Goal: Task Accomplishment & Management: Use online tool/utility

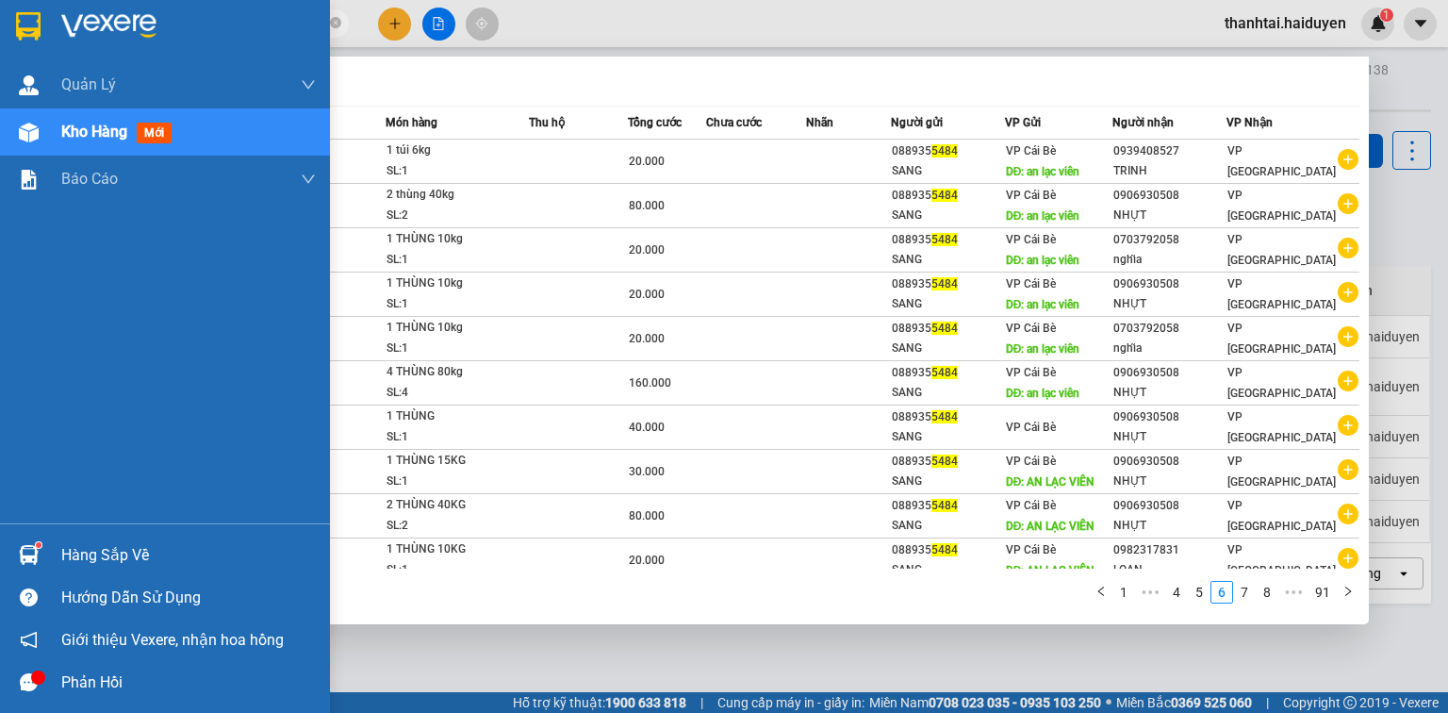
scroll to position [8, 0]
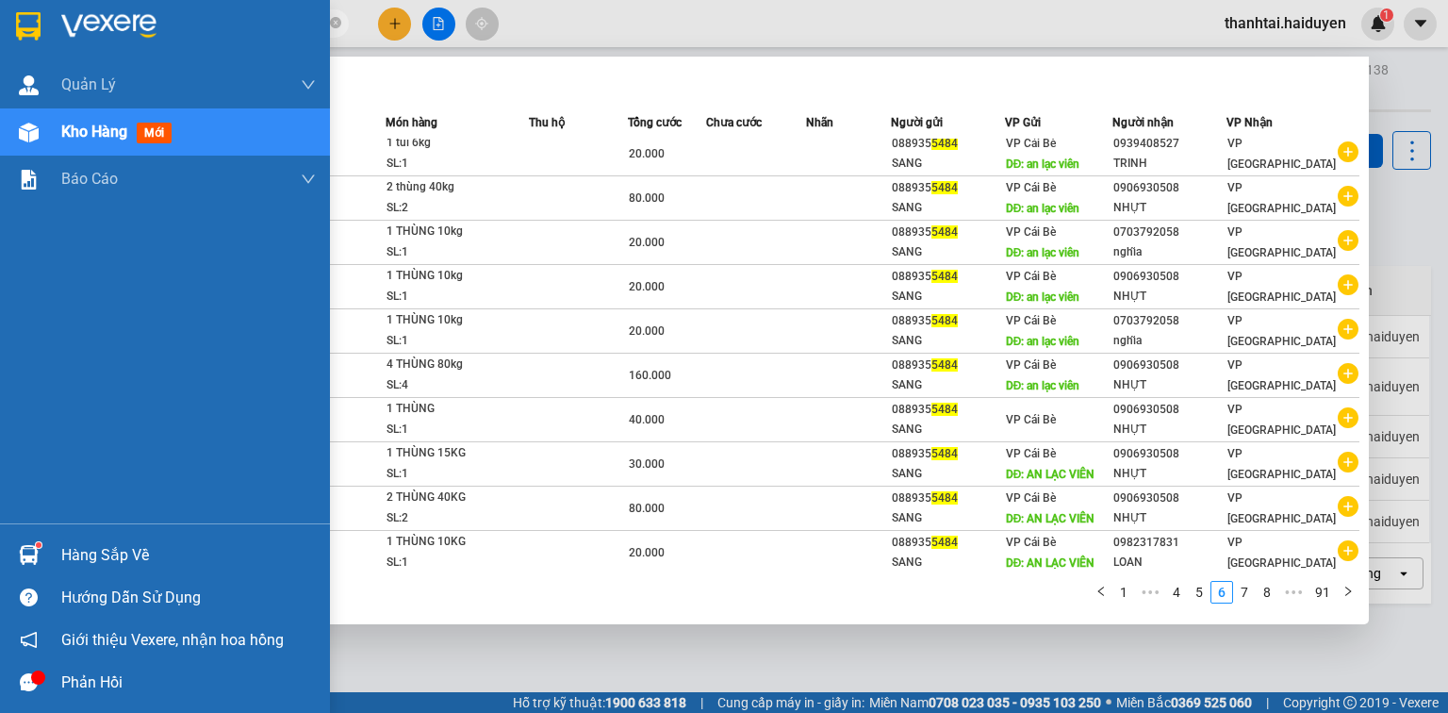
drag, startPoint x: 73, startPoint y: 551, endPoint x: 94, endPoint y: 537, distance: 25.9
click at [80, 551] on div "Hàng sắp về" at bounding box center [188, 555] width 255 height 28
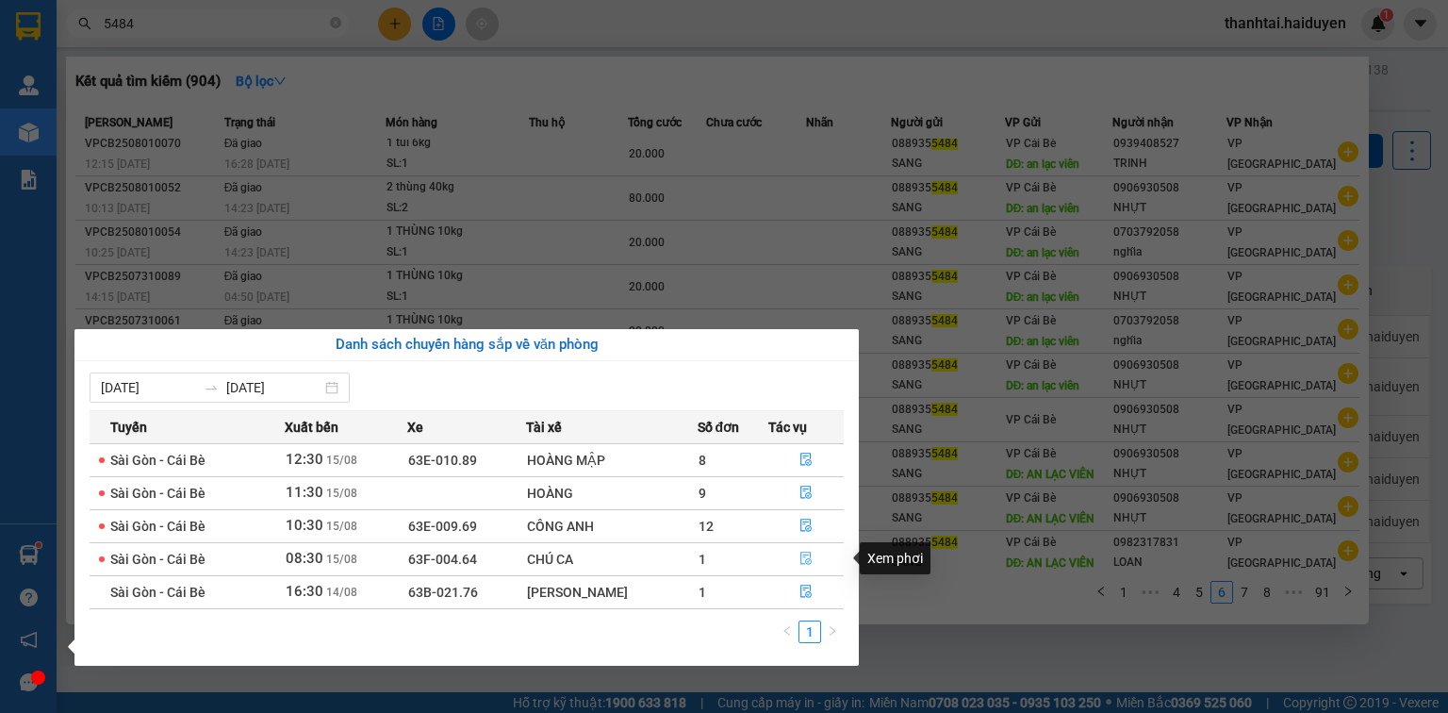
click at [811, 556] on button "button" at bounding box center [806, 559] width 74 height 30
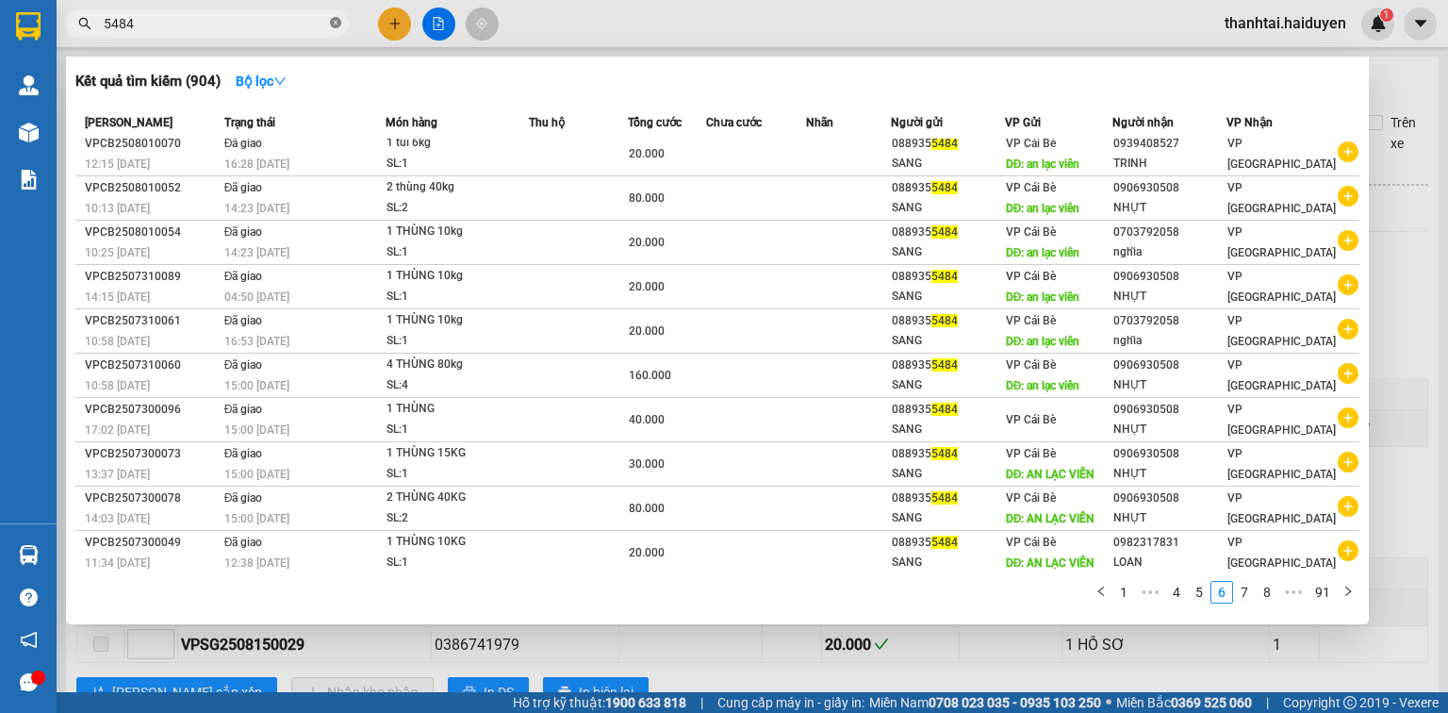
click at [337, 24] on icon "close-circle" at bounding box center [335, 22] width 11 height 11
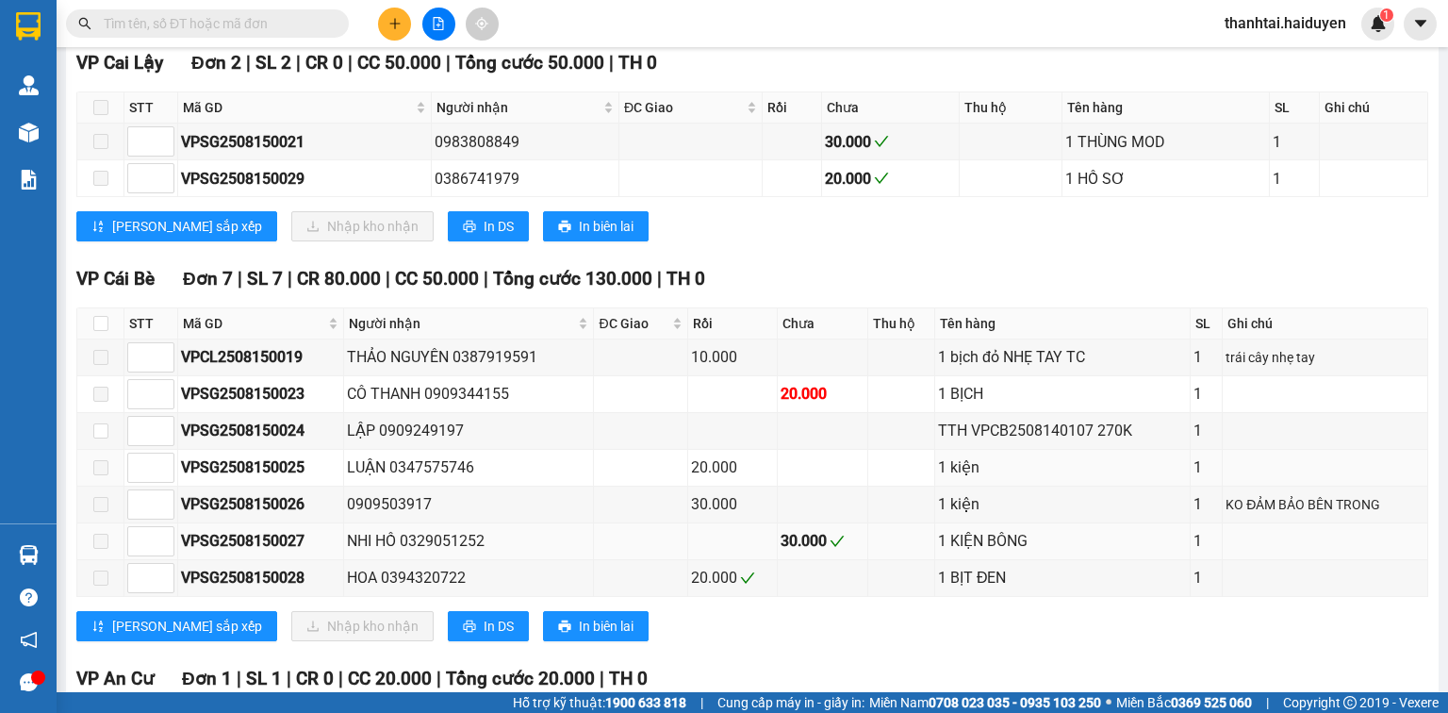
scroll to position [603, 0]
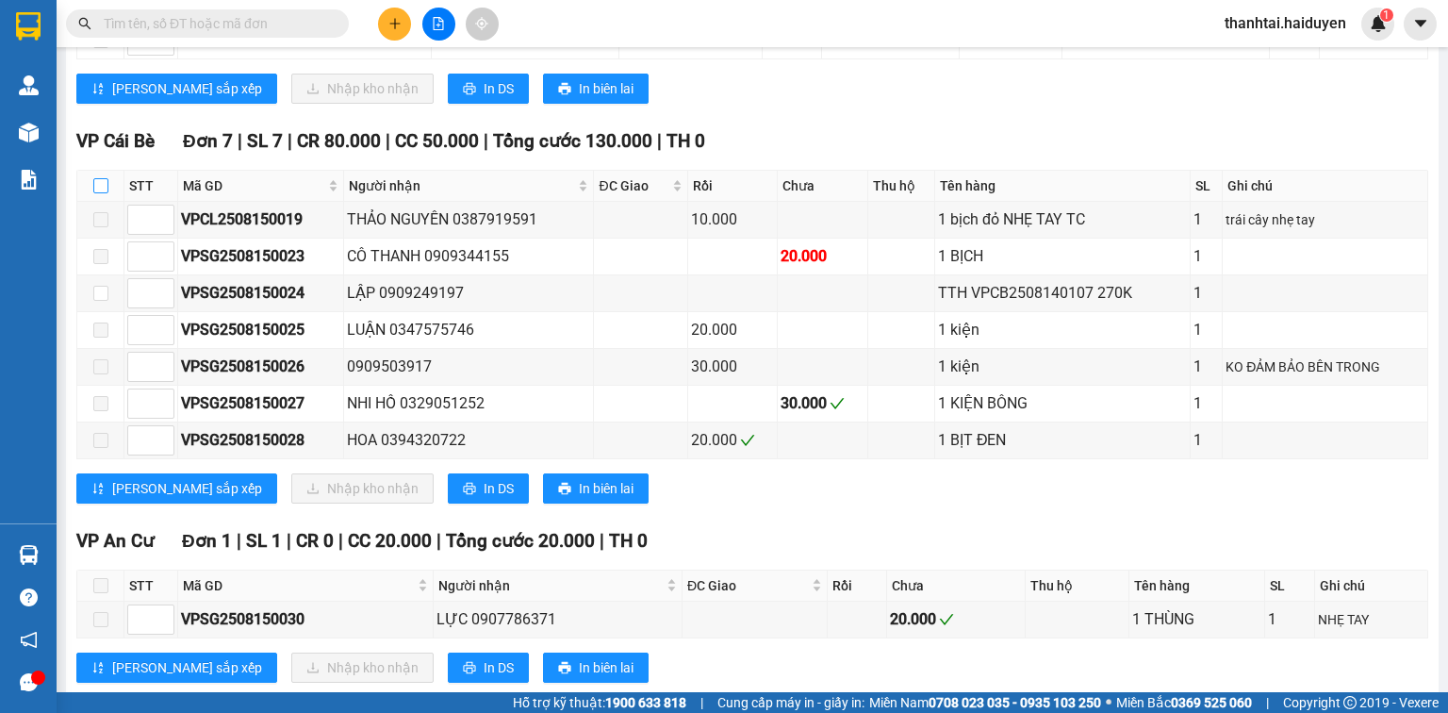
click at [105, 193] on input "checkbox" at bounding box center [100, 185] width 15 height 15
checkbox input "true"
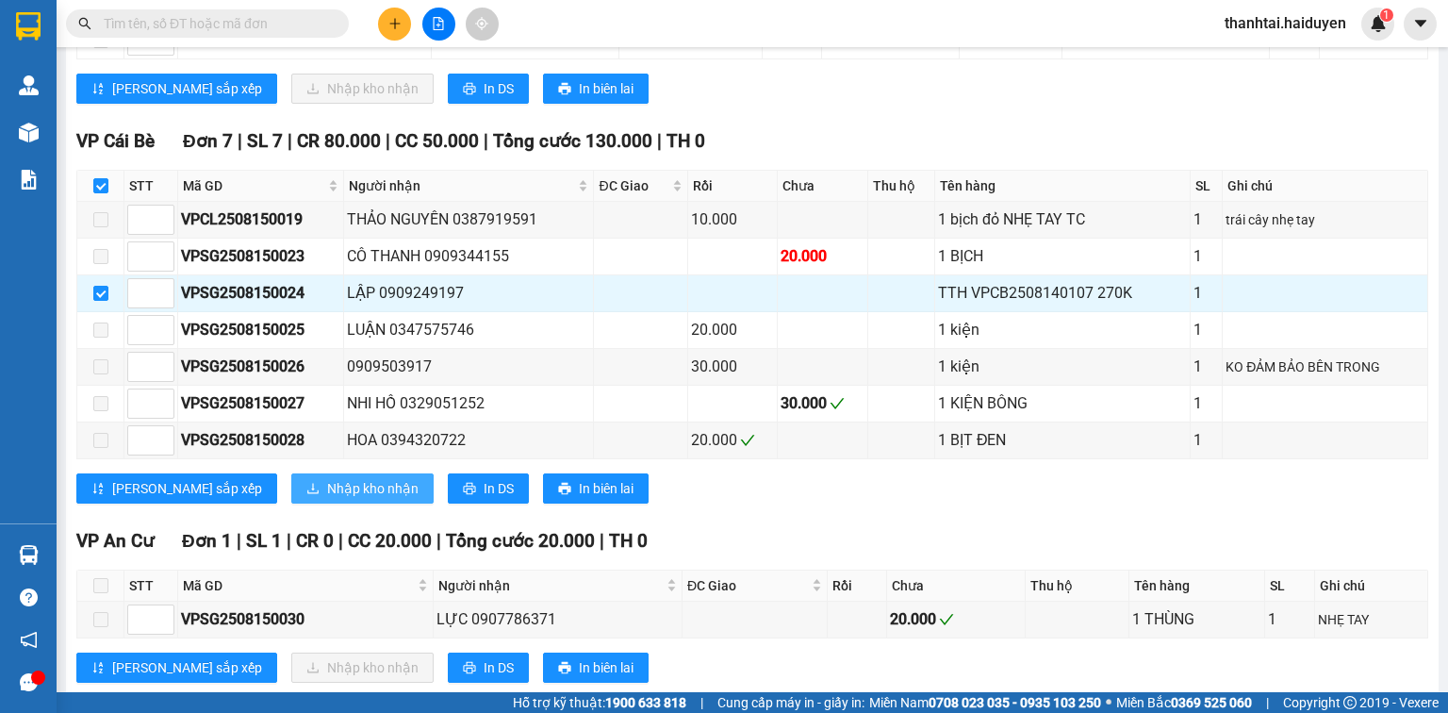
click at [327, 494] on span "Nhập kho nhận" at bounding box center [372, 488] width 91 height 21
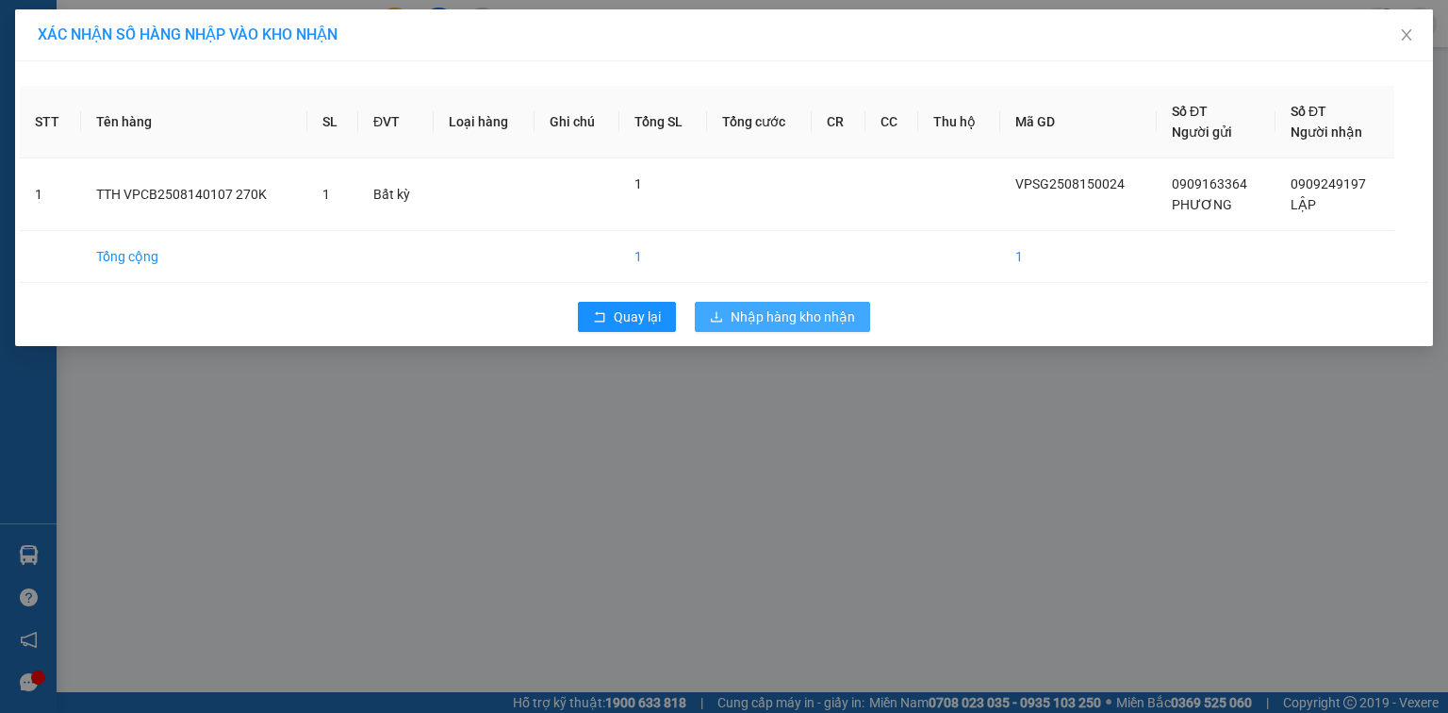
click at [761, 308] on span "Nhập hàng kho nhận" at bounding box center [793, 316] width 124 height 21
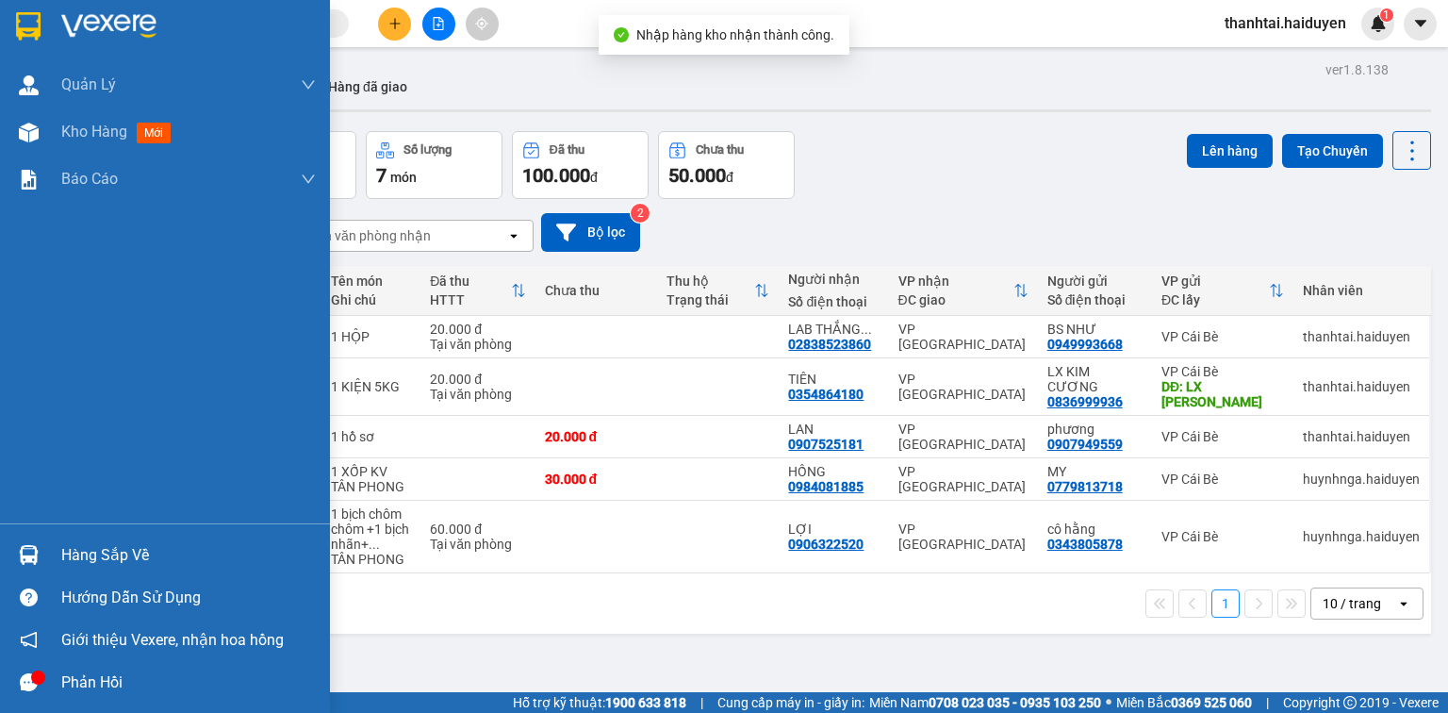
click at [83, 541] on div "Hàng sắp về" at bounding box center [188, 555] width 255 height 28
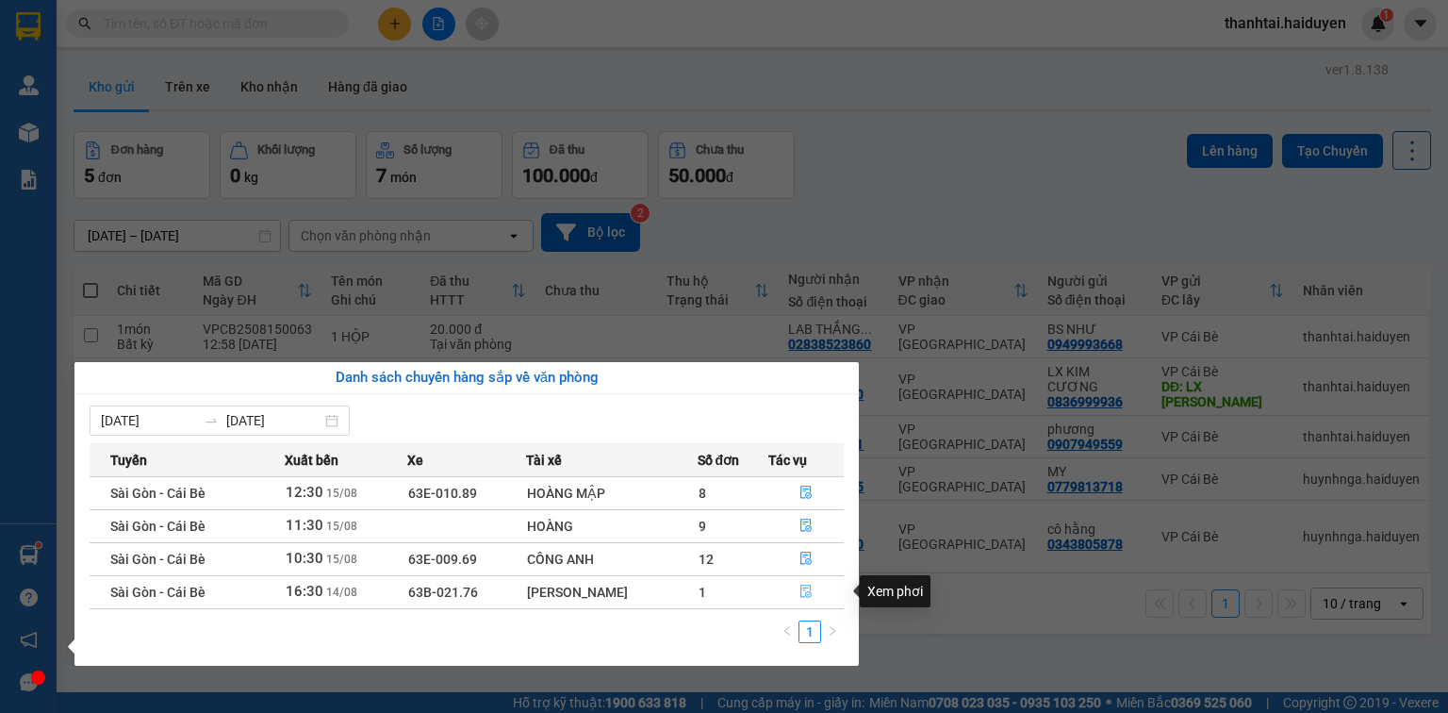
click at [805, 592] on icon "file-done" at bounding box center [806, 591] width 13 height 13
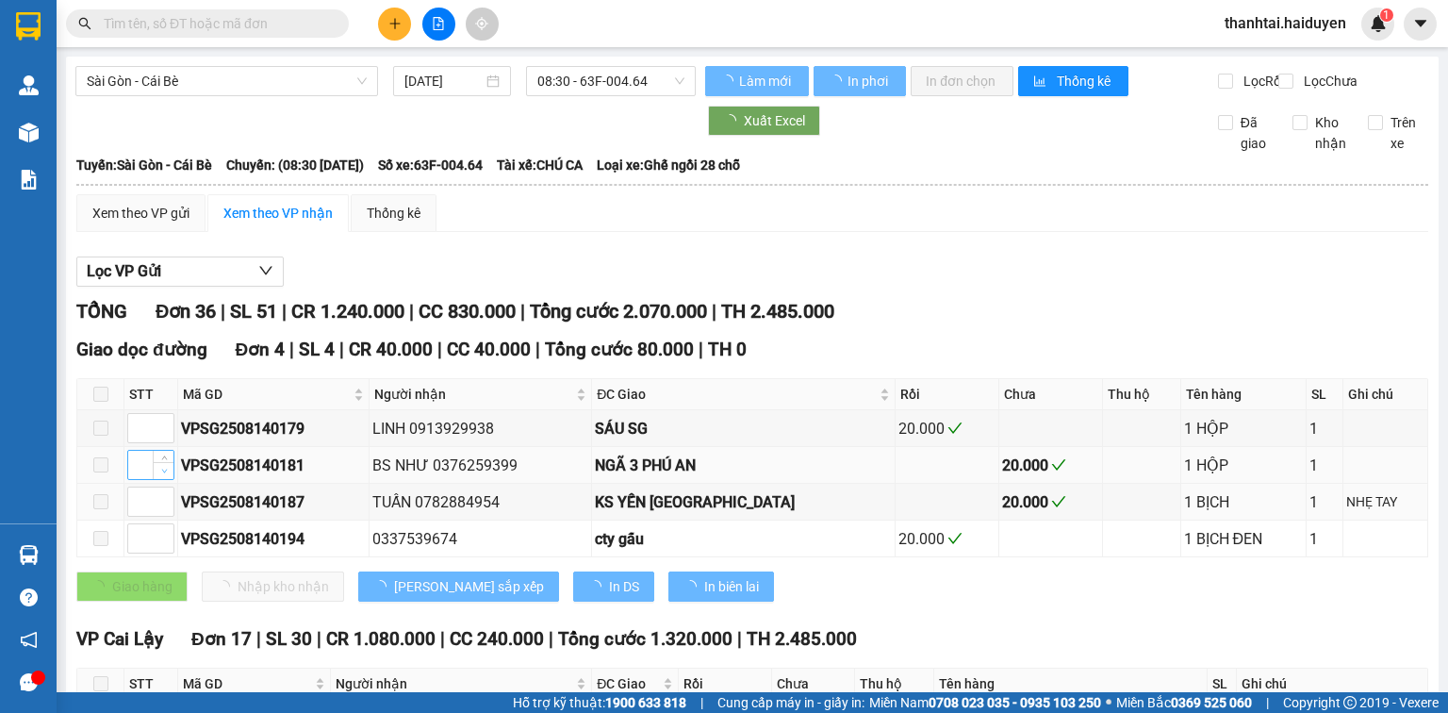
type input "[DATE]"
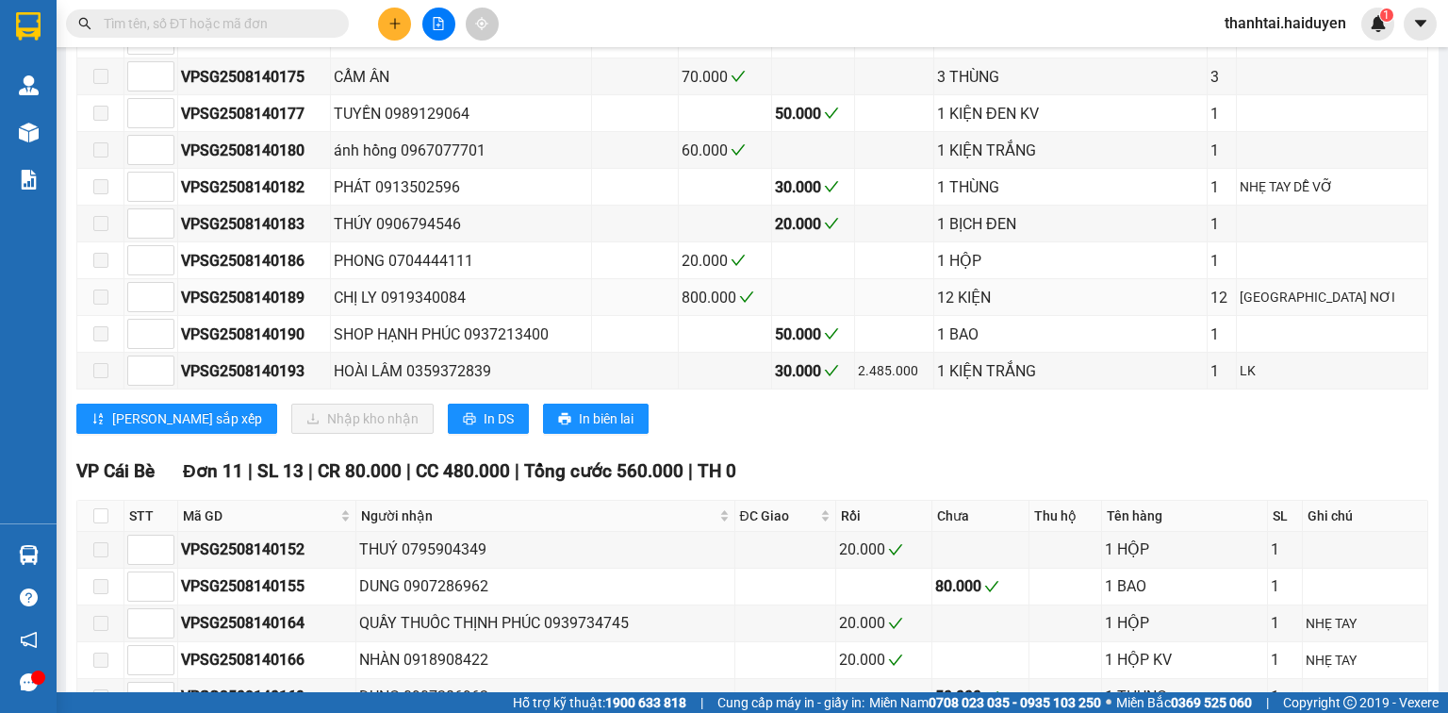
scroll to position [1056, 0]
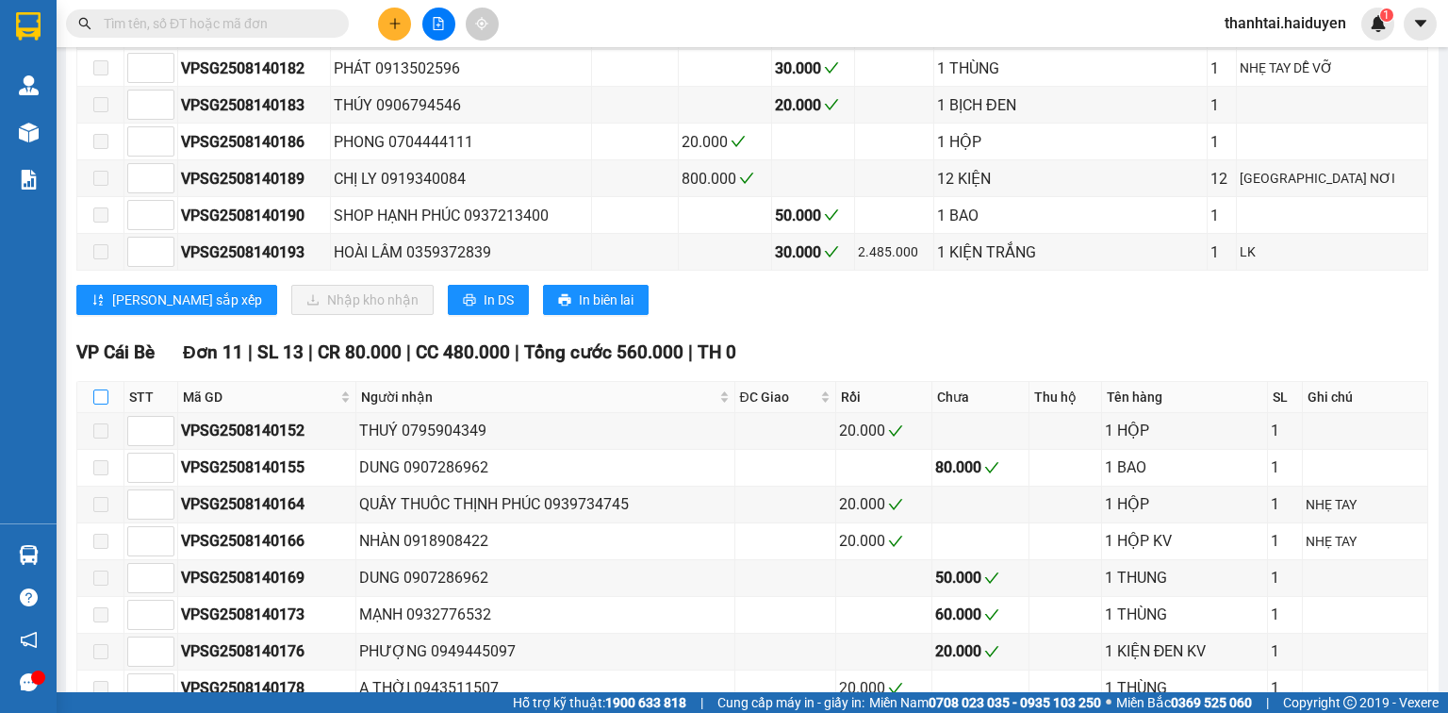
click at [100, 399] on input "checkbox" at bounding box center [100, 396] width 15 height 15
checkbox input "true"
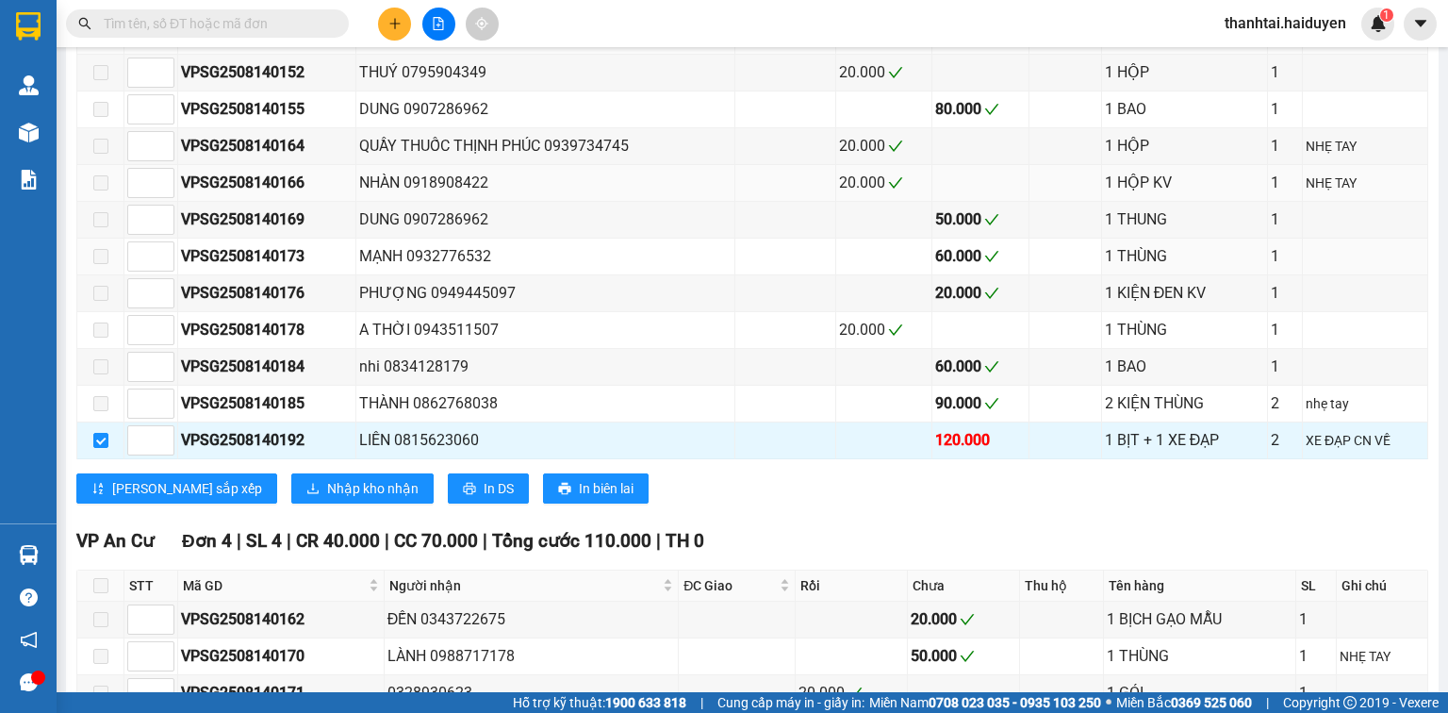
scroll to position [1433, 0]
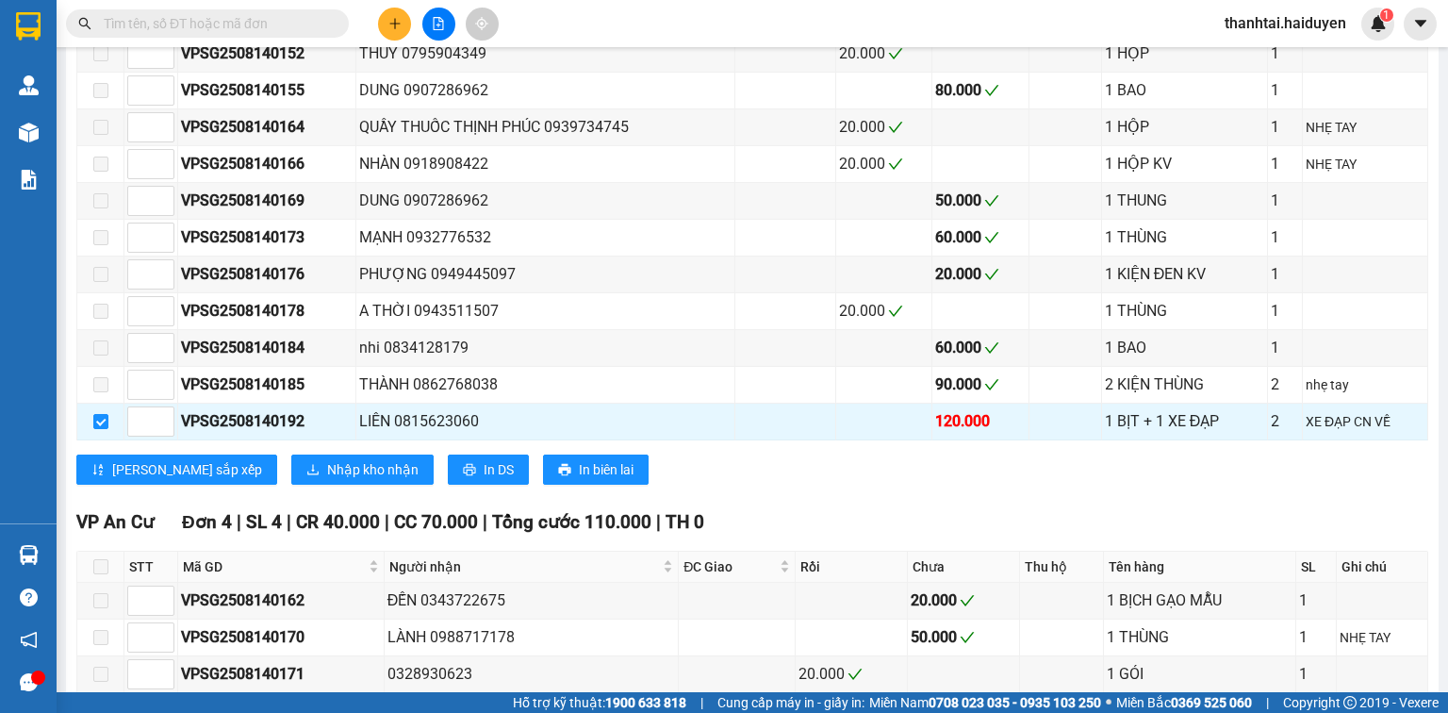
click at [796, 487] on div "VP Cái Bè Đơn 11 | SL 13 | CR 80.000 | CC 480.000 | Tổng cước 560.000 | TH 0 ST…" at bounding box center [752, 229] width 1352 height 537
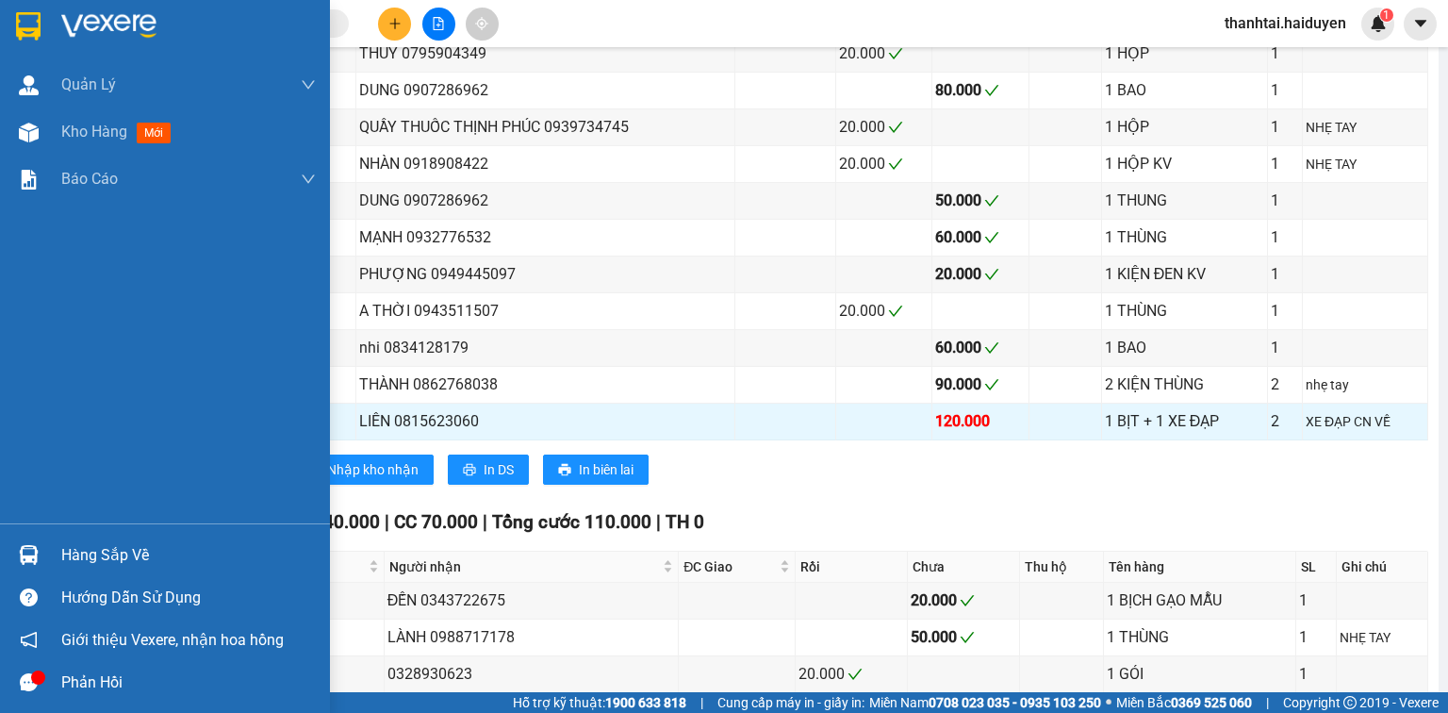
click at [41, 554] on div at bounding box center [28, 554] width 33 height 33
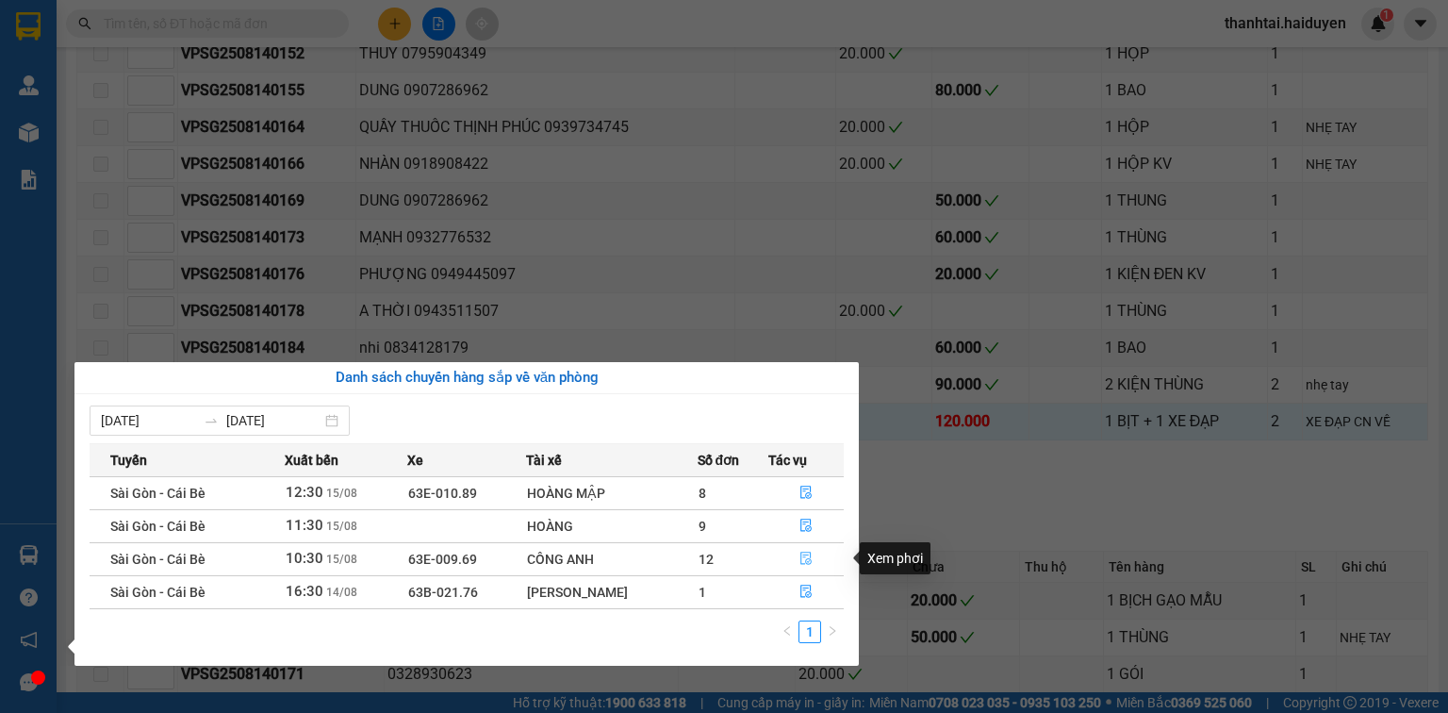
click at [804, 555] on icon "file-done" at bounding box center [806, 558] width 13 height 13
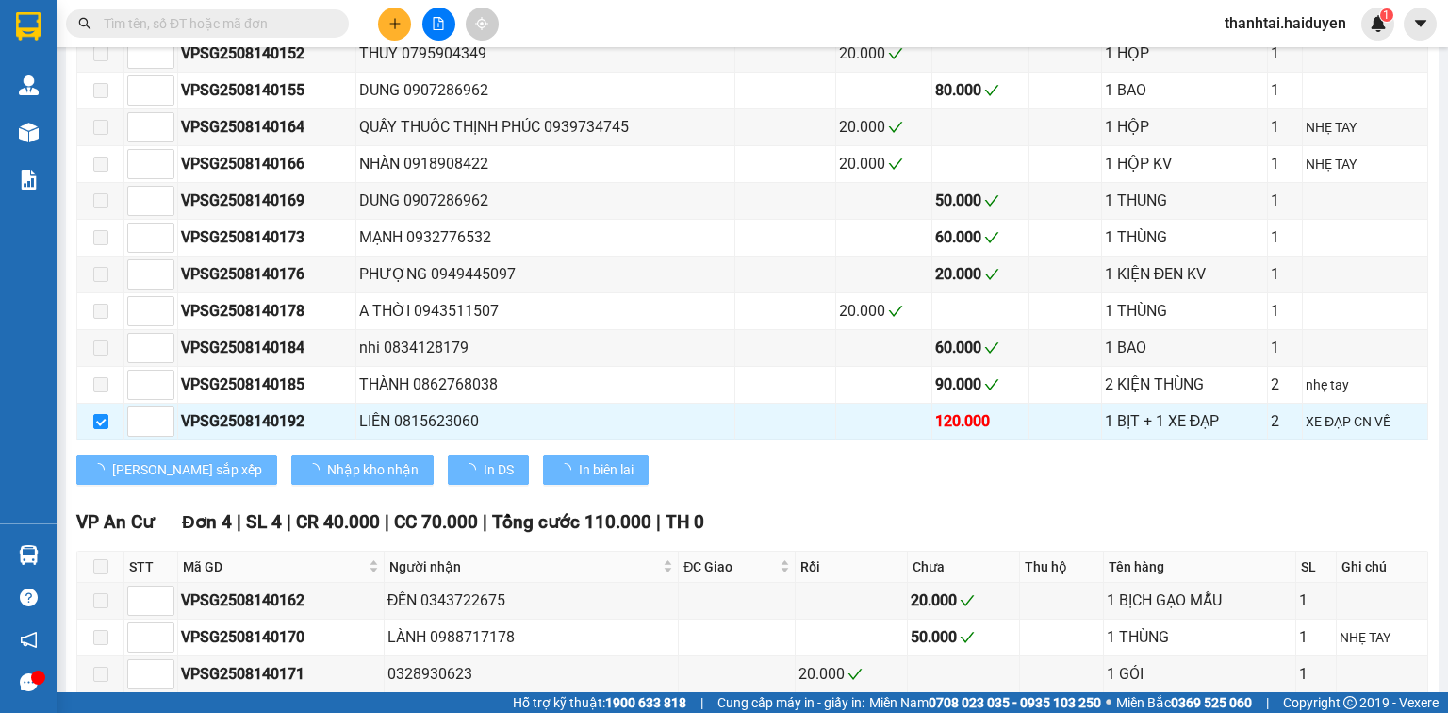
checkbox input "false"
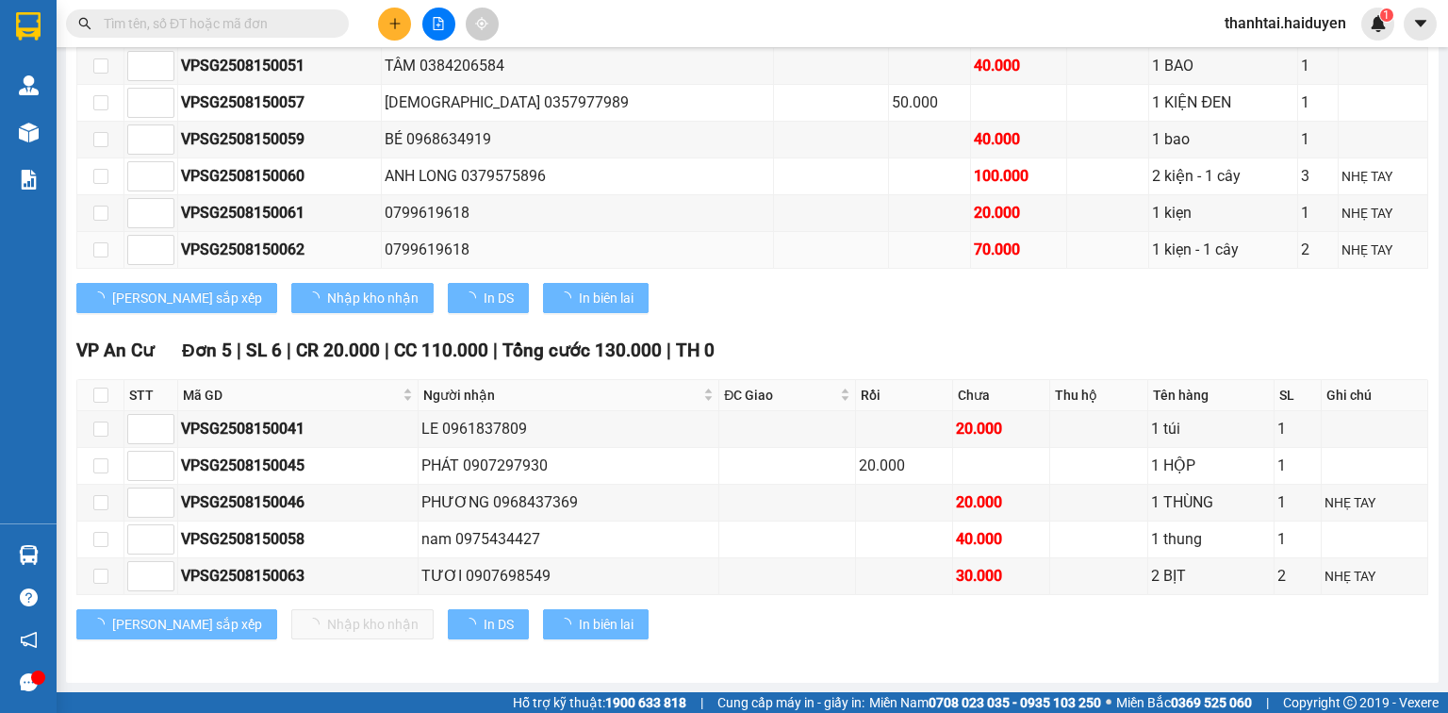
type input "[DATE]"
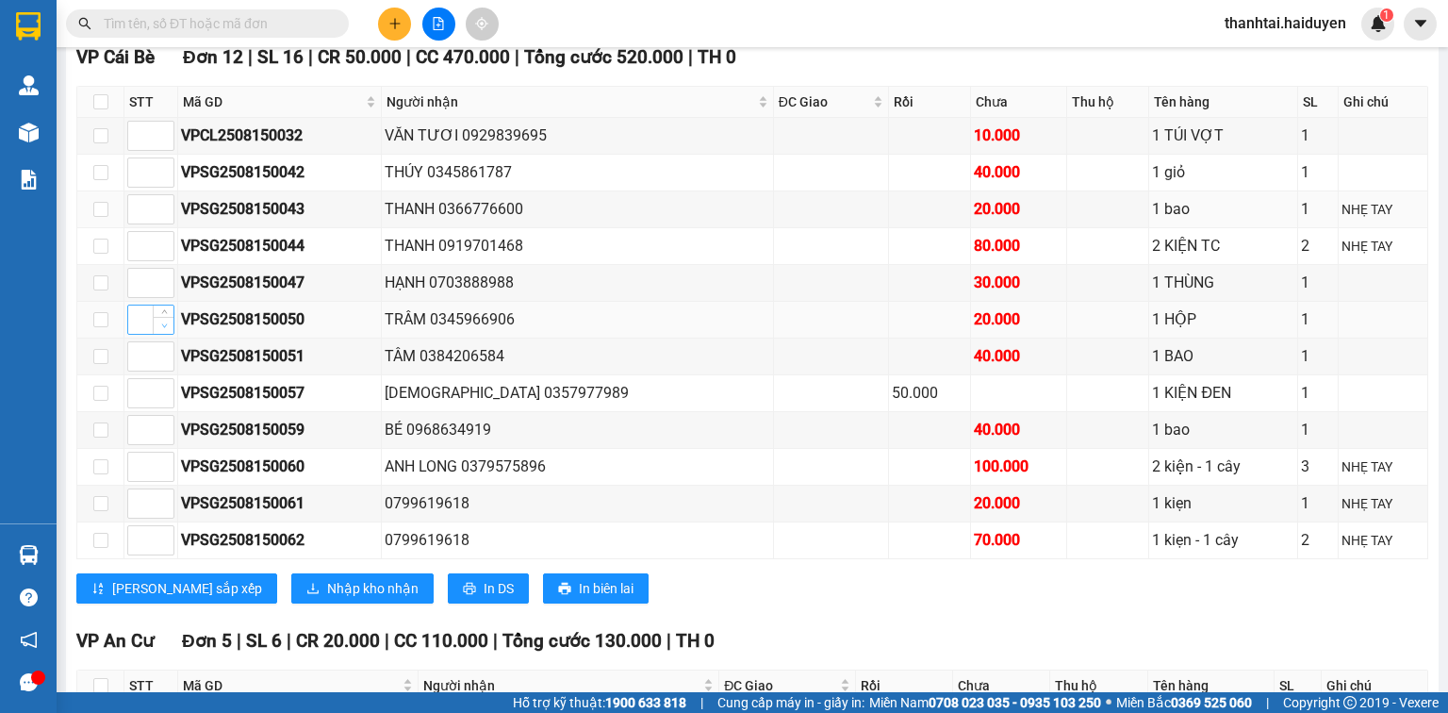
scroll to position [811, 0]
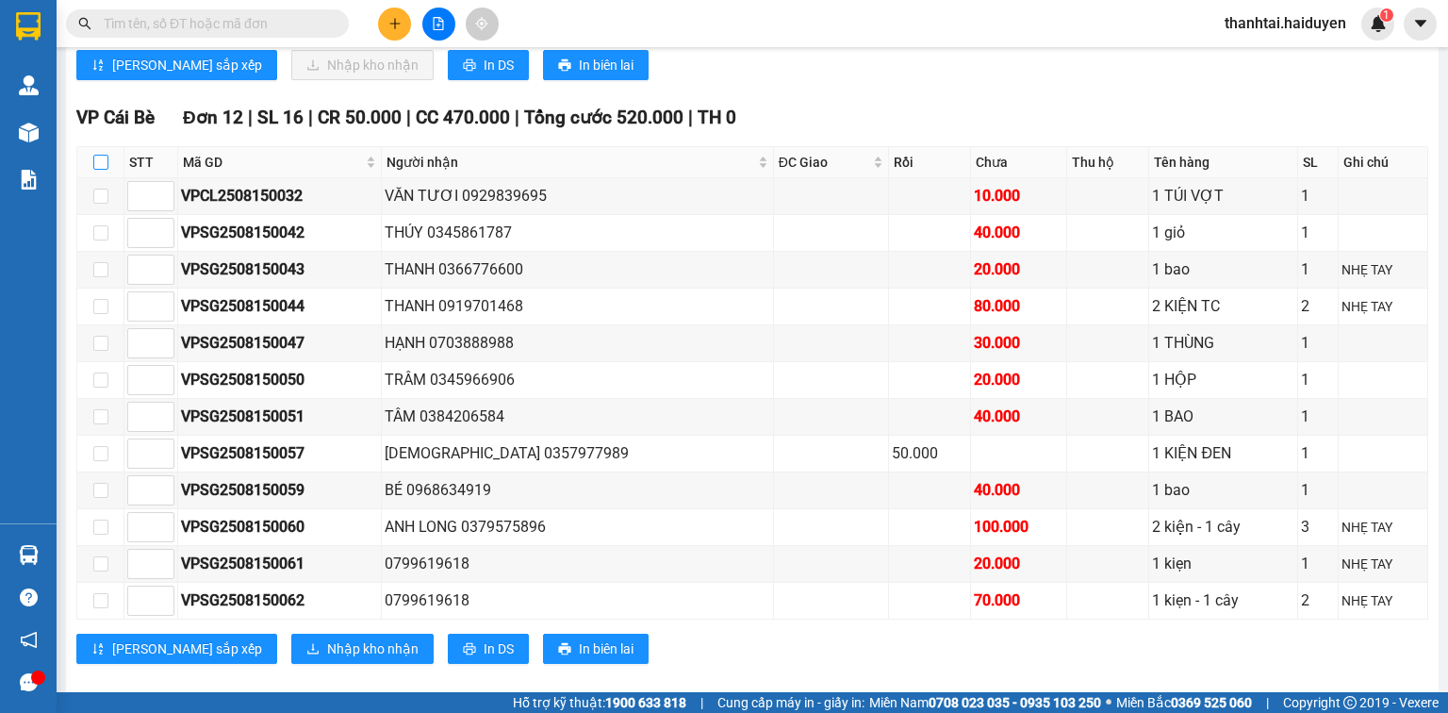
click at [101, 170] on input "checkbox" at bounding box center [100, 162] width 15 height 15
checkbox input "true"
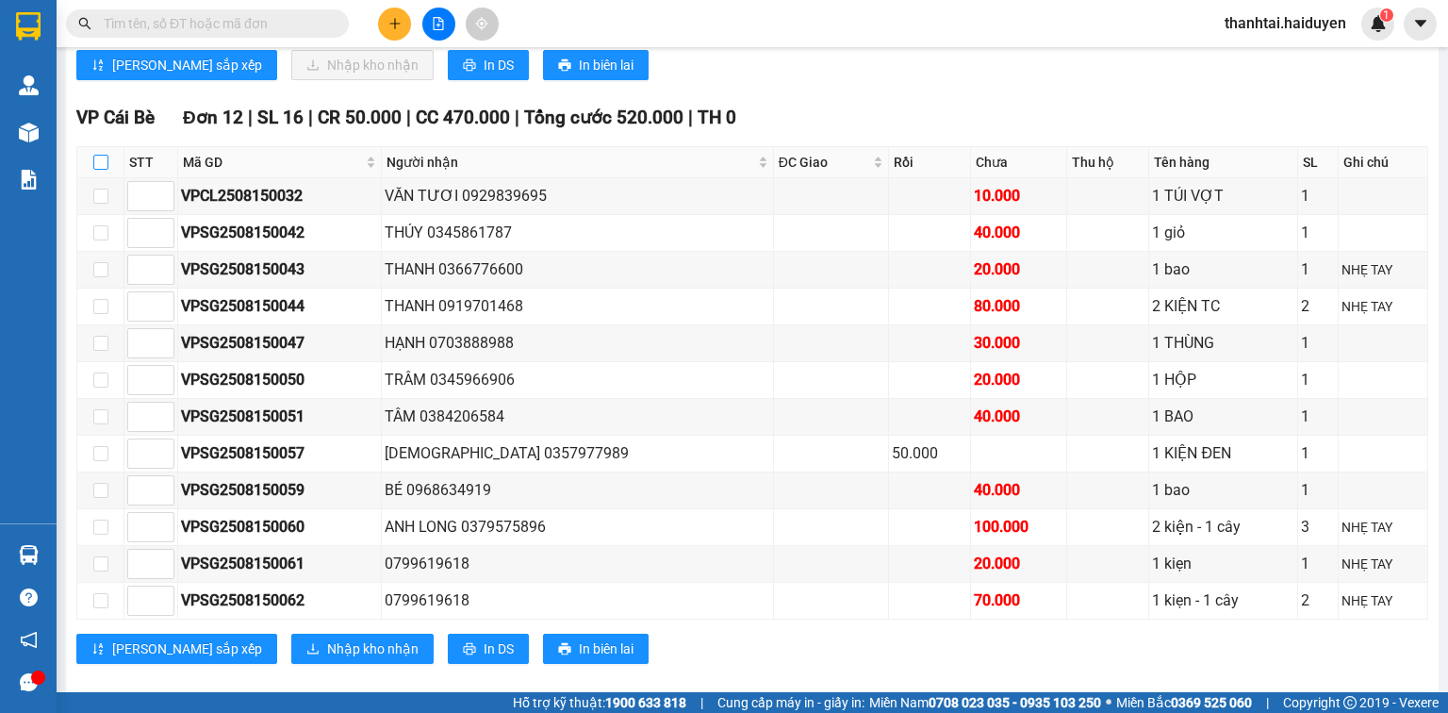
checkbox input "true"
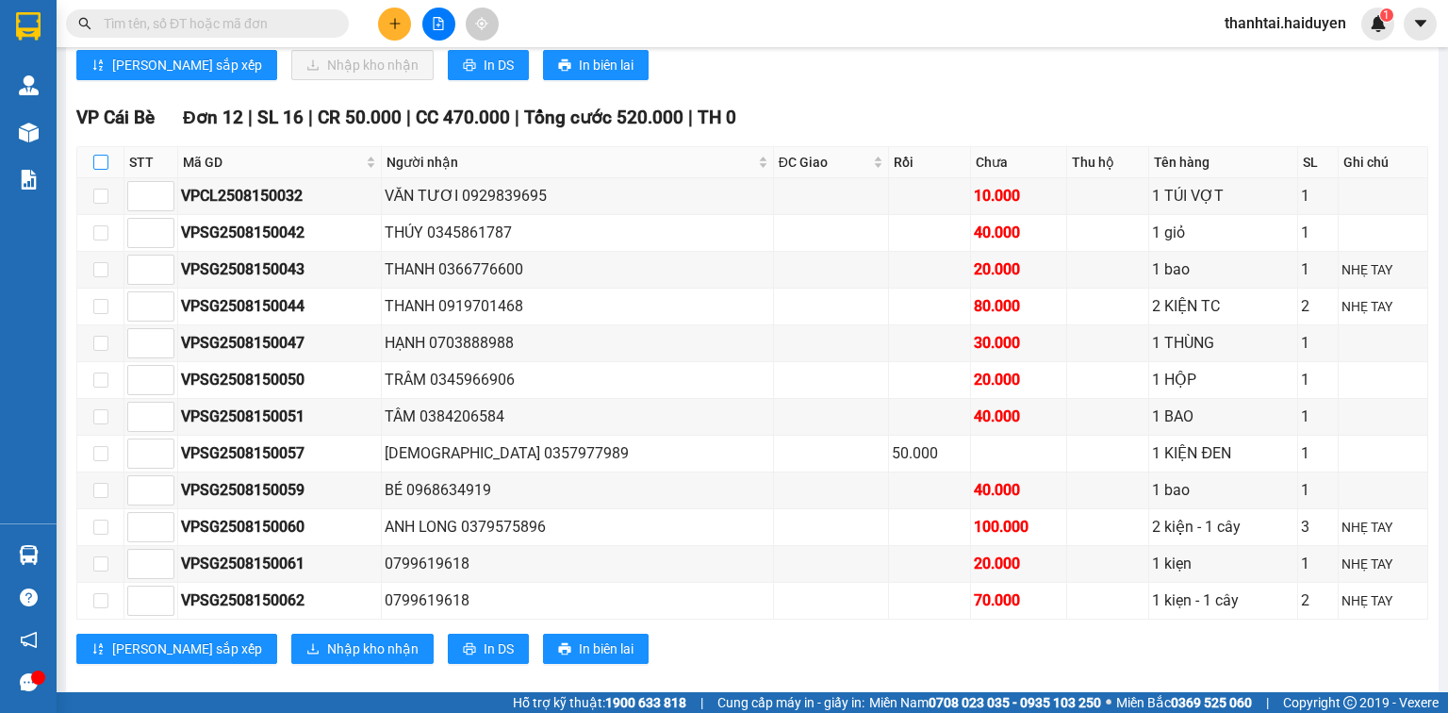
checkbox input "true"
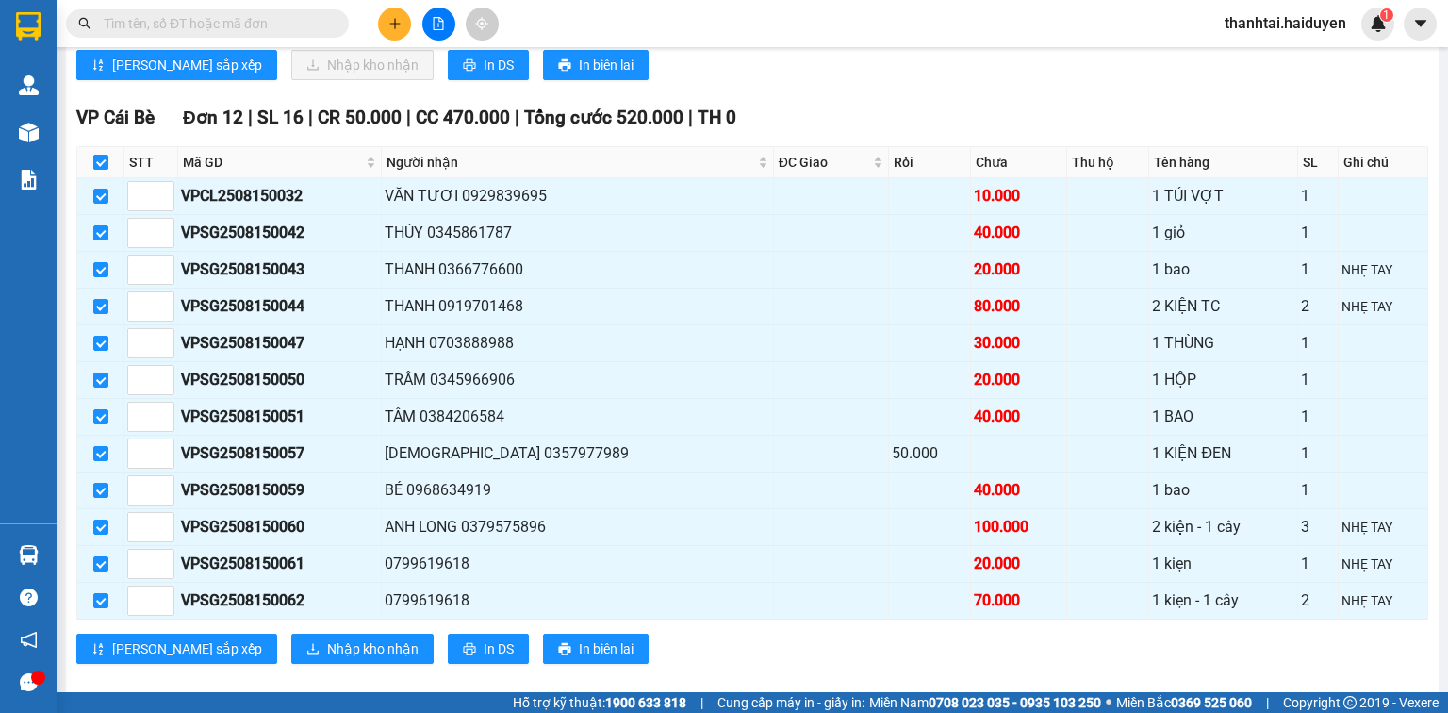
click at [101, 170] on input "checkbox" at bounding box center [100, 162] width 15 height 15
checkbox input "false"
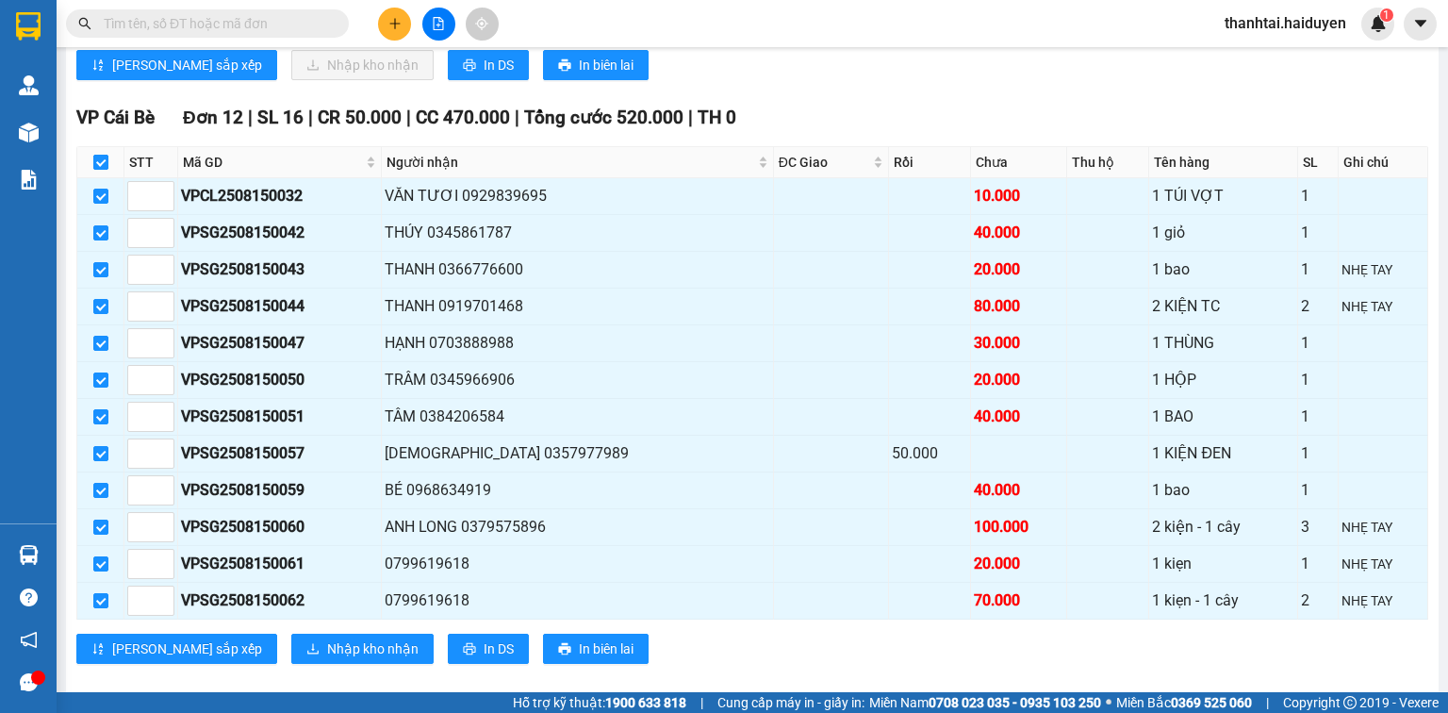
checkbox input "false"
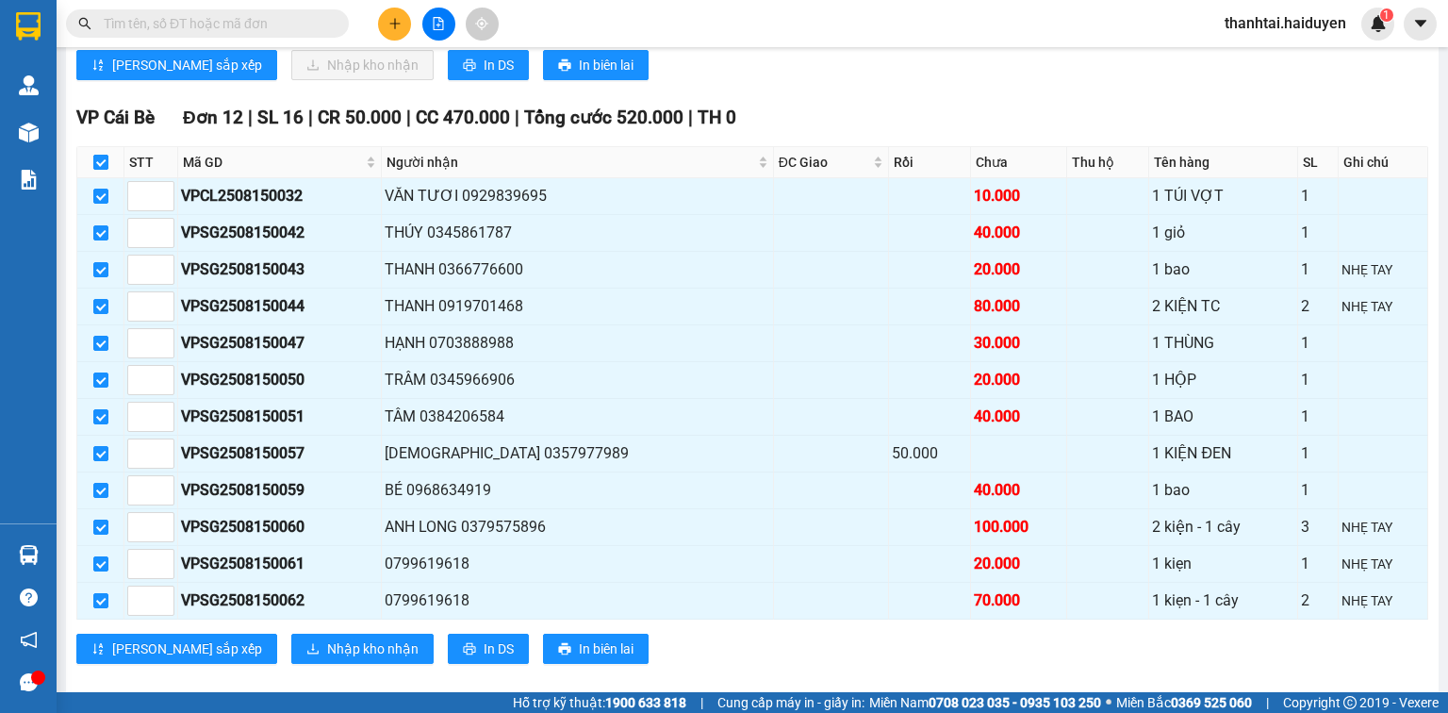
checkbox input "false"
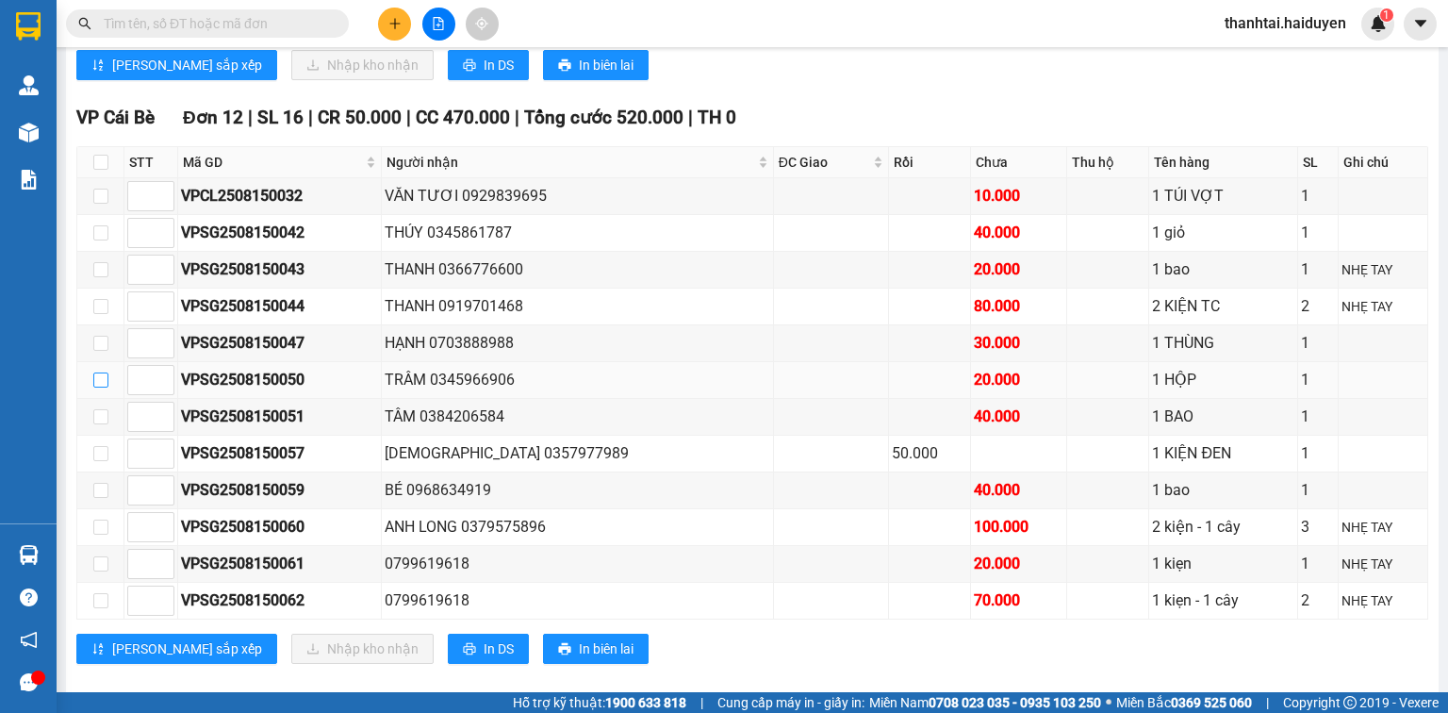
click at [101, 385] on input "checkbox" at bounding box center [100, 379] width 15 height 15
checkbox input "true"
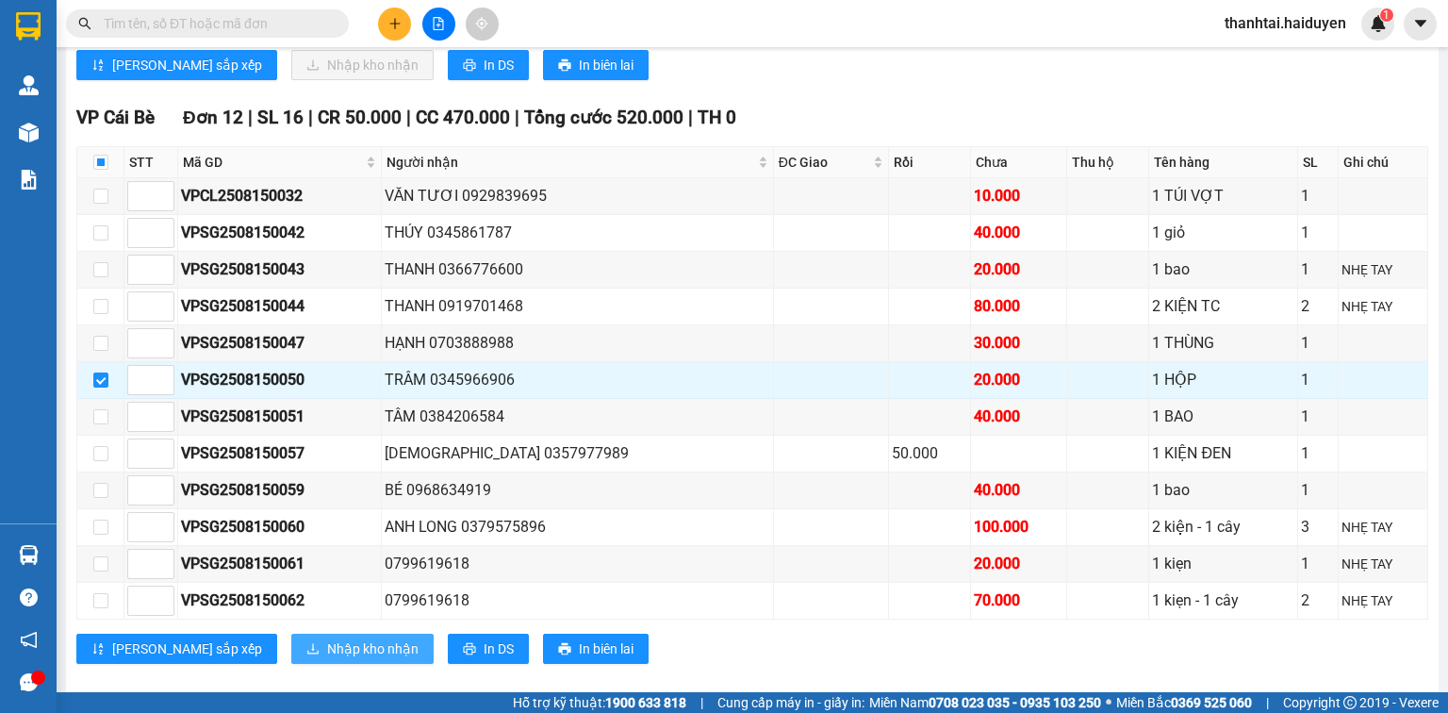
click at [327, 652] on span "Nhập kho nhận" at bounding box center [372, 648] width 91 height 21
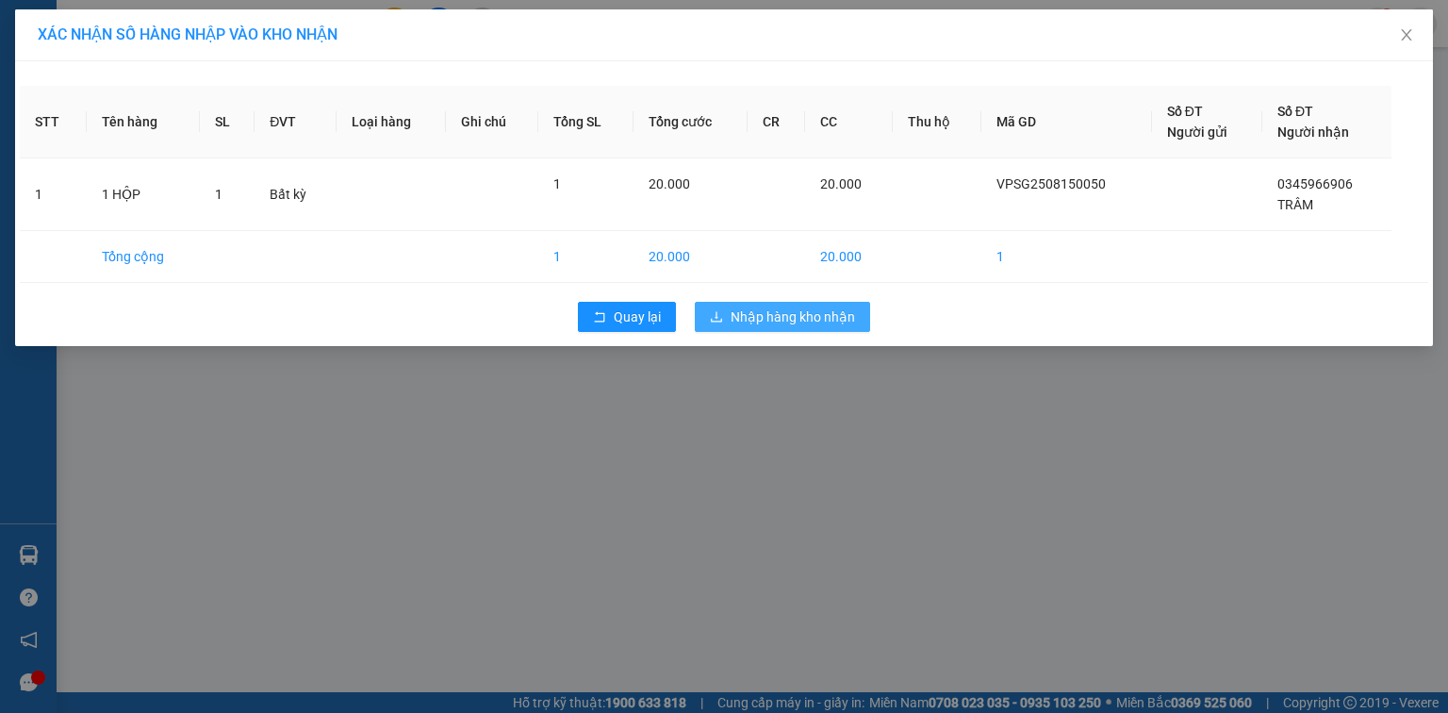
click at [777, 310] on span "Nhập hàng kho nhận" at bounding box center [793, 316] width 124 height 21
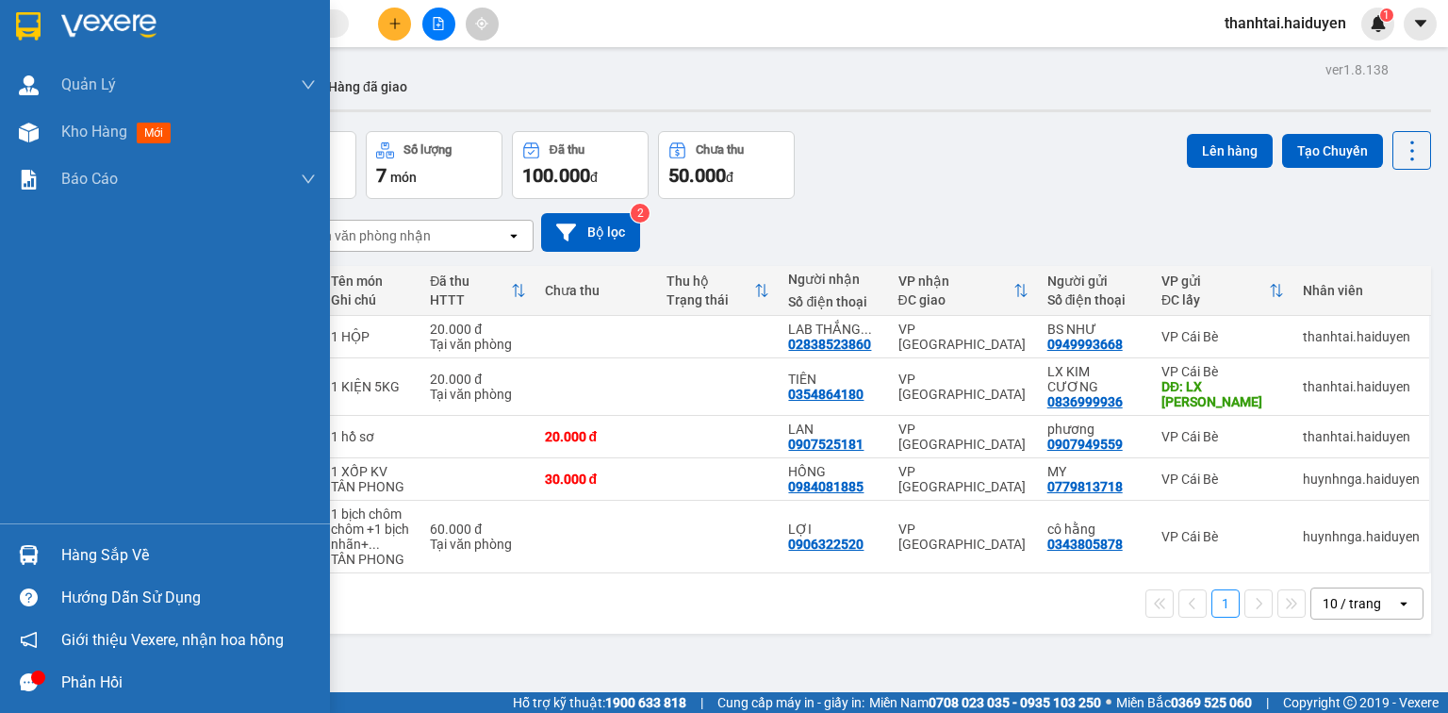
click at [127, 567] on div "Hàng sắp về" at bounding box center [188, 555] width 255 height 28
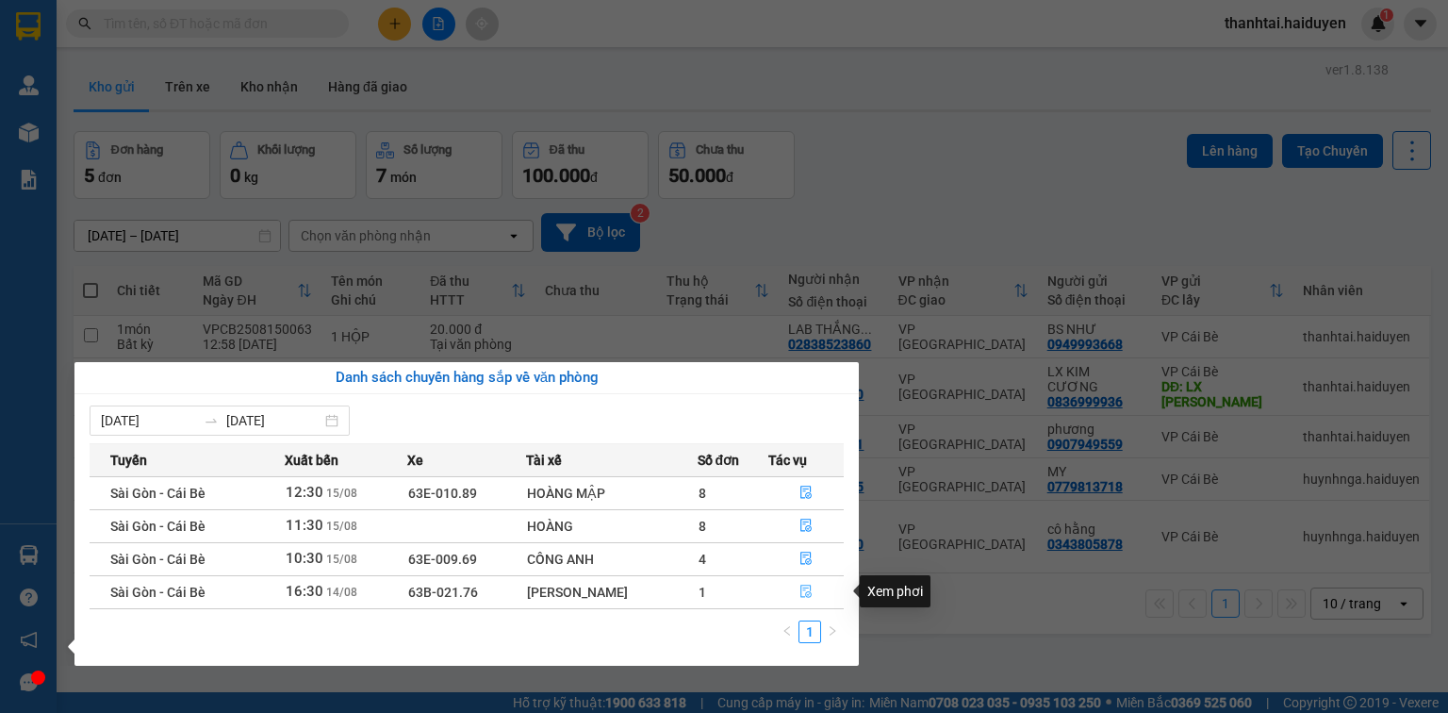
click at [800, 595] on icon "file-done" at bounding box center [806, 591] width 13 height 13
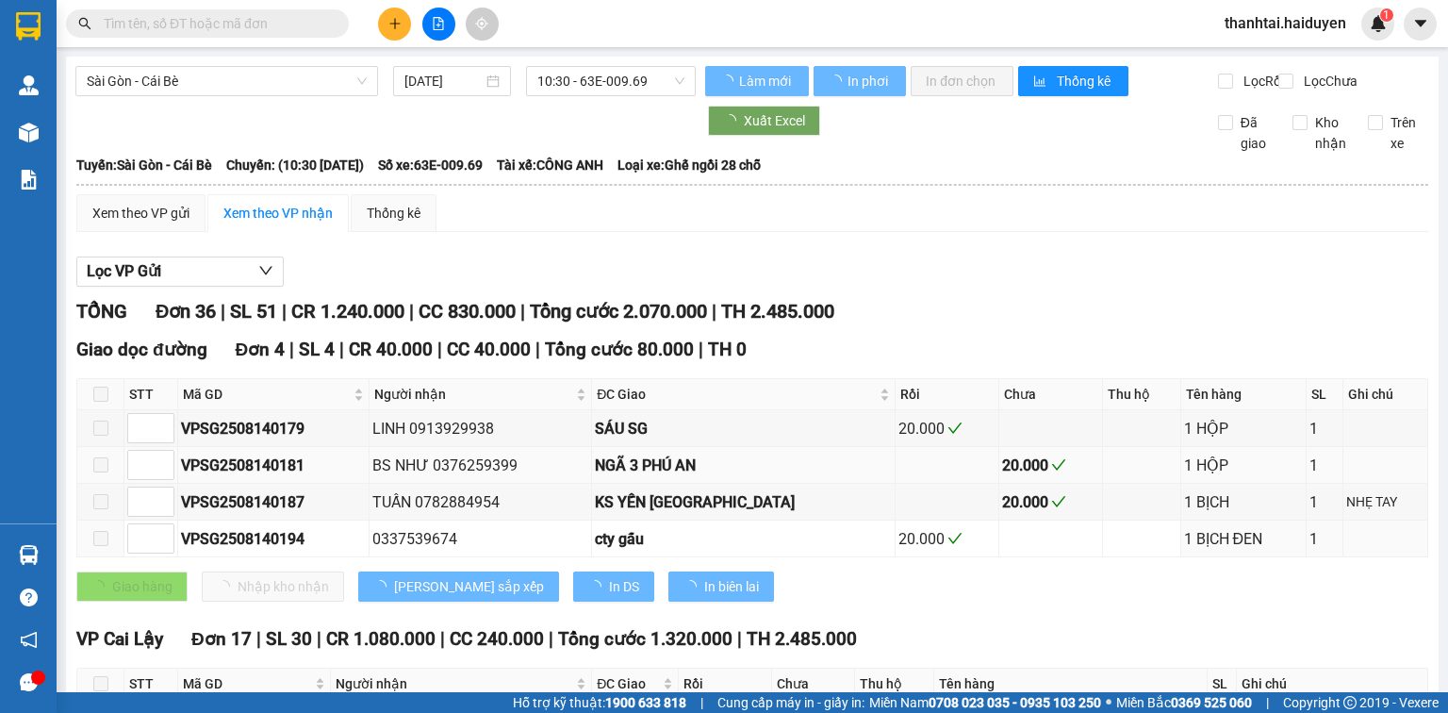
type input "[DATE]"
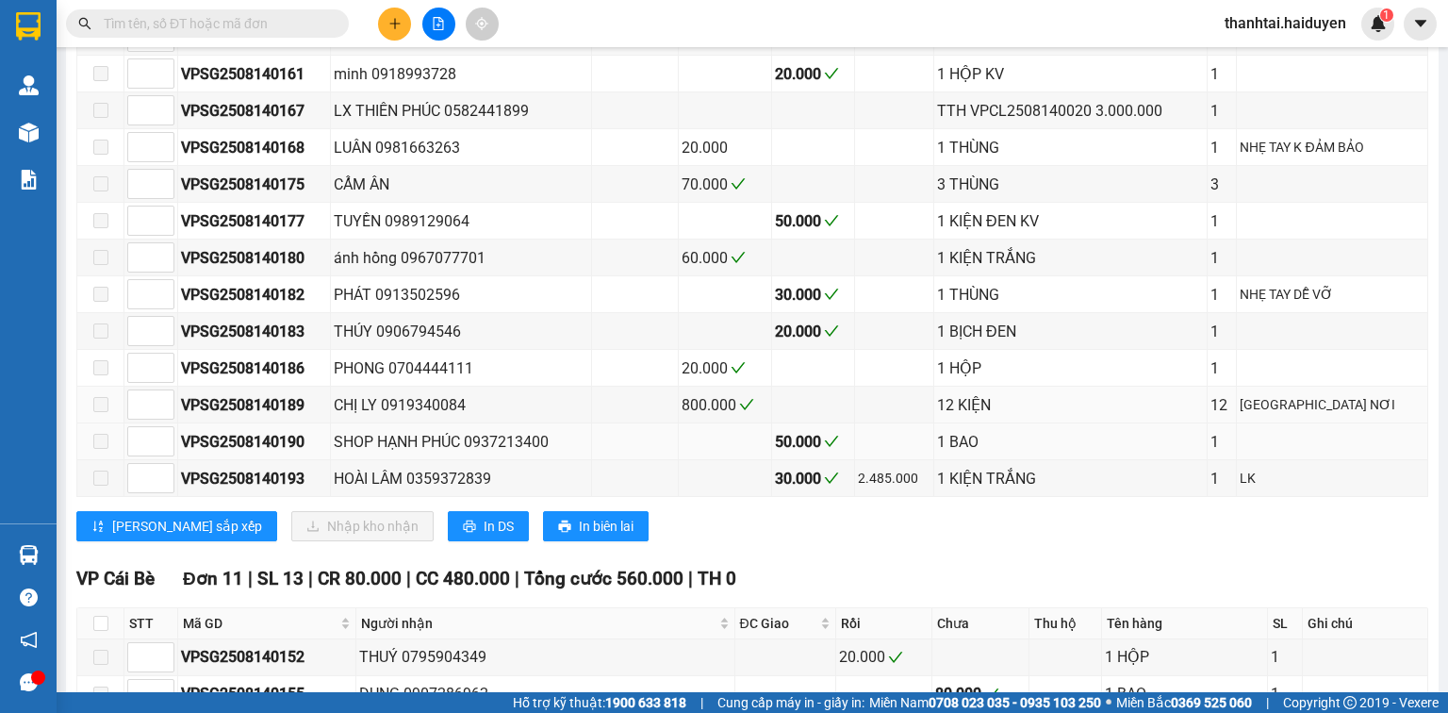
scroll to position [1131, 0]
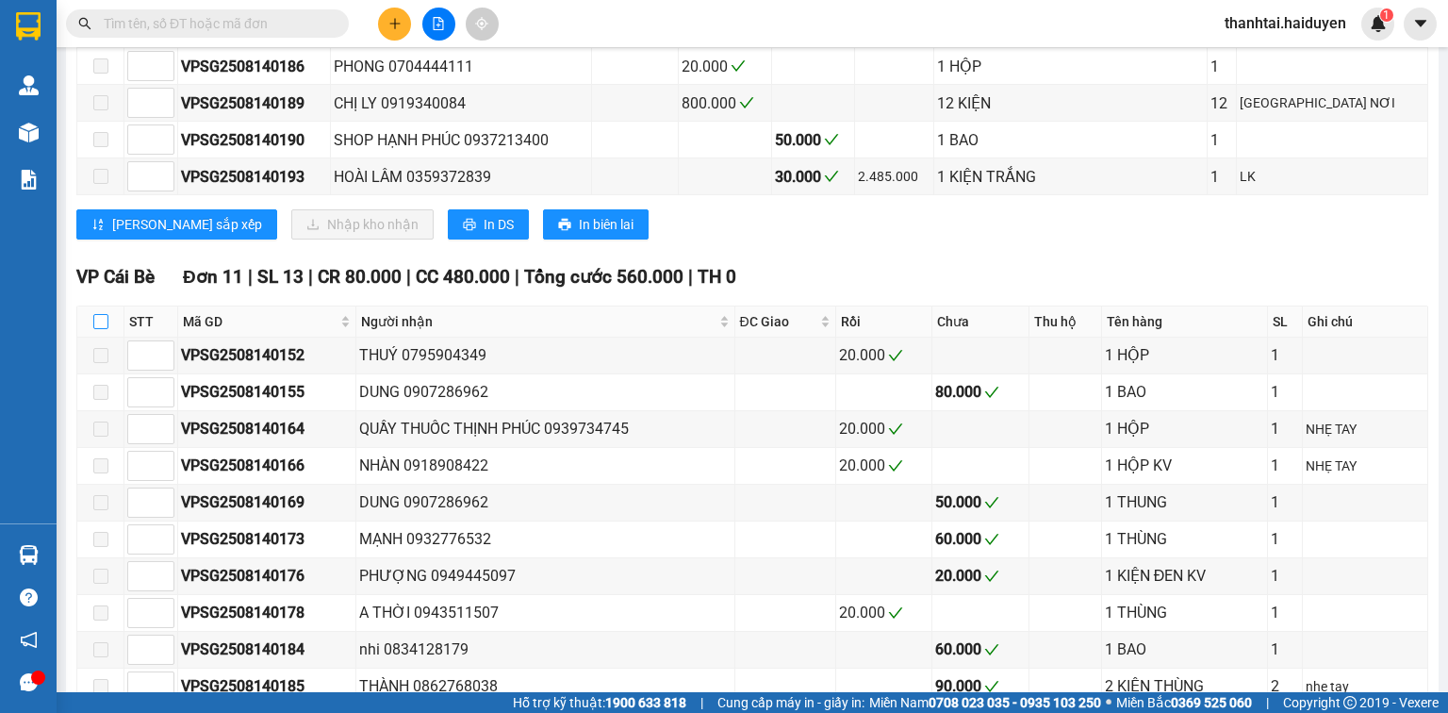
click at [93, 325] on input "checkbox" at bounding box center [100, 321] width 15 height 15
checkbox input "true"
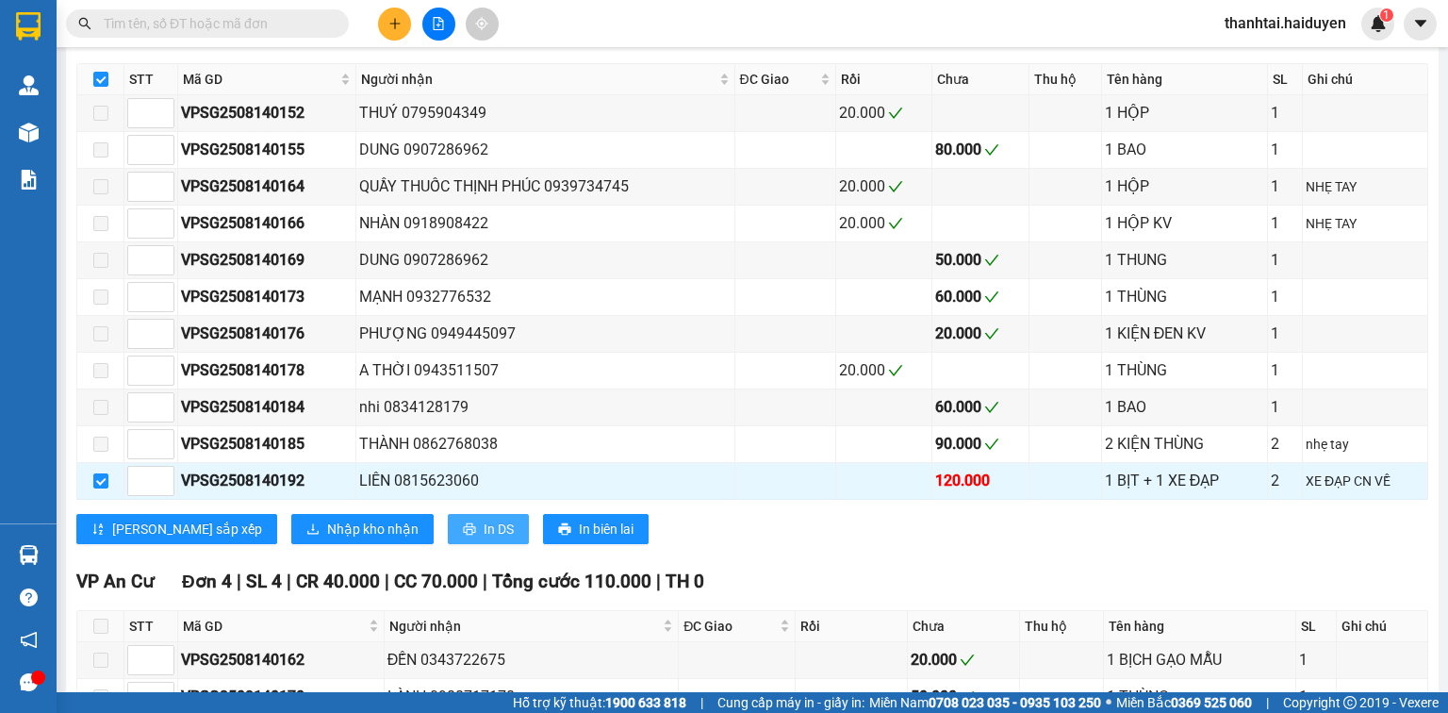
scroll to position [1559, 0]
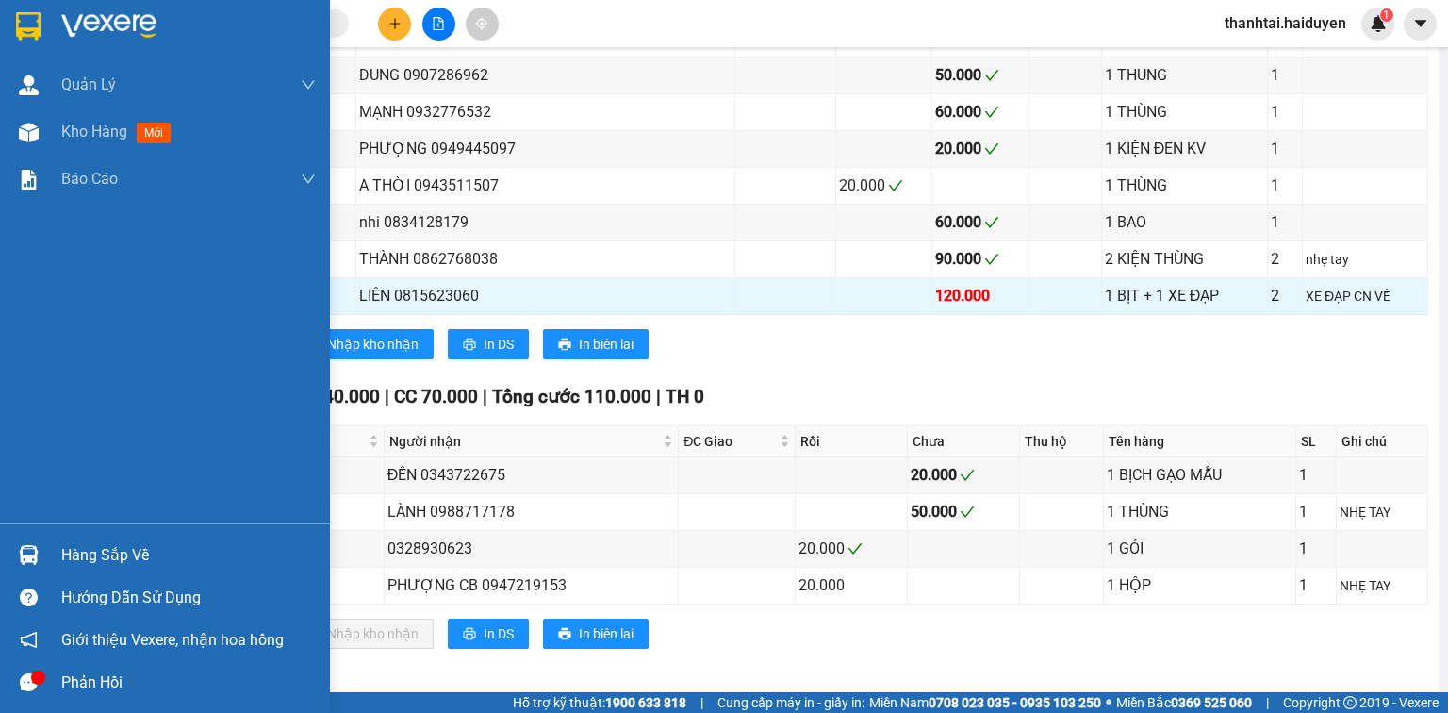
click at [99, 554] on div "Hàng sắp về" at bounding box center [188, 555] width 255 height 28
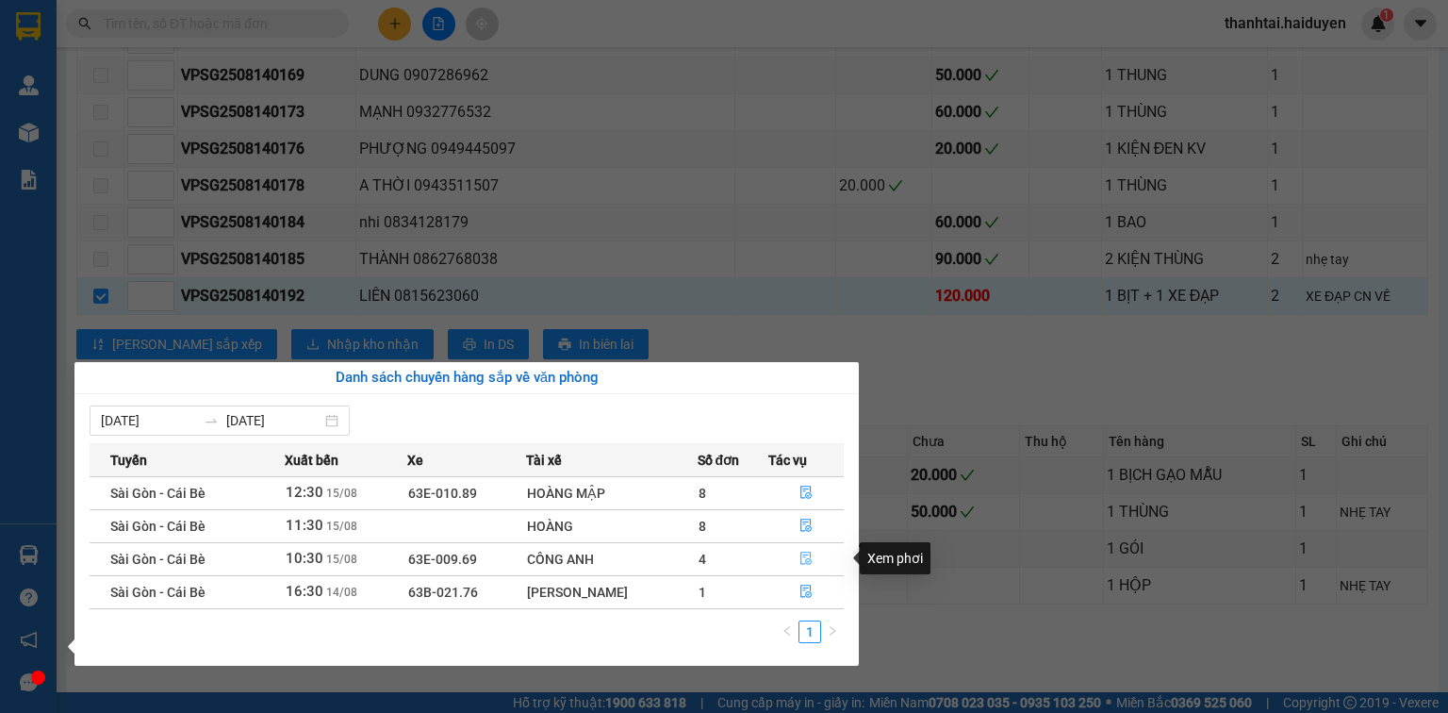
click at [806, 561] on icon "file-done" at bounding box center [806, 558] width 13 height 13
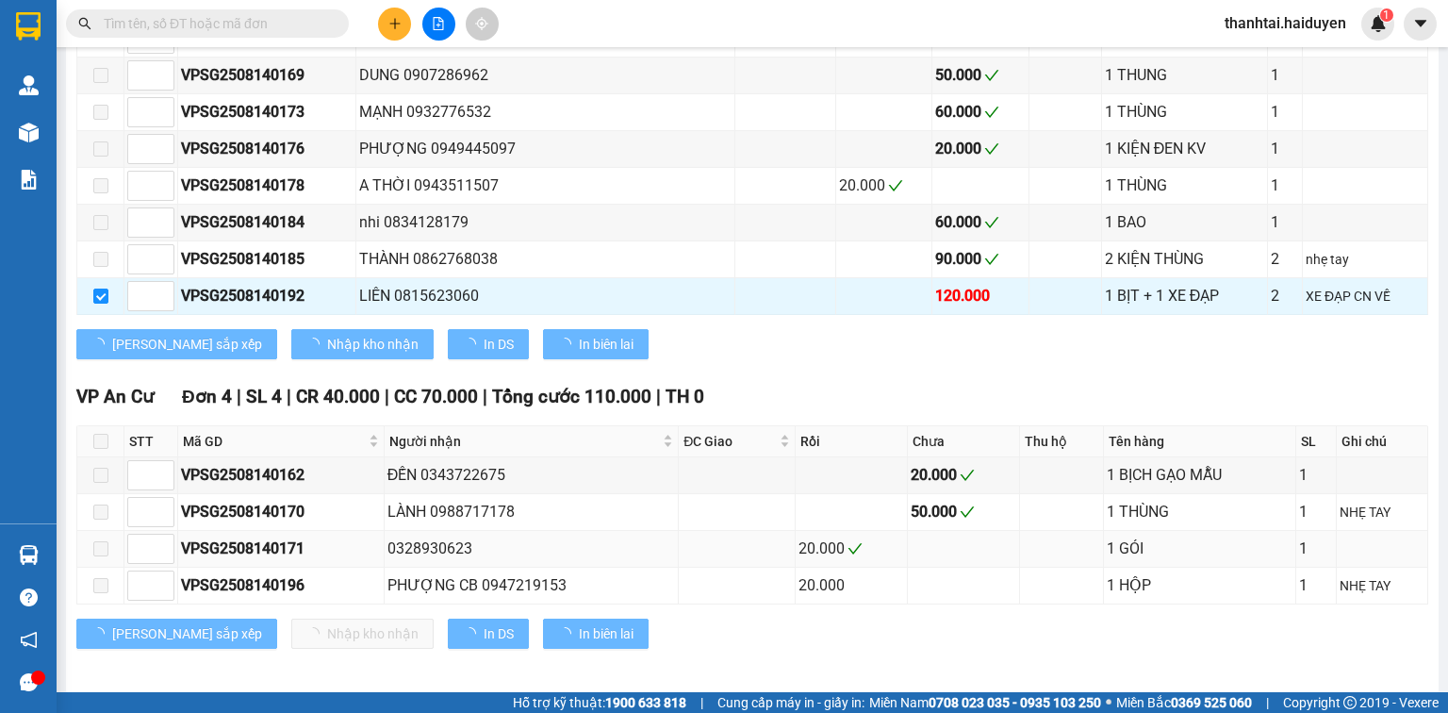
checkbox input "false"
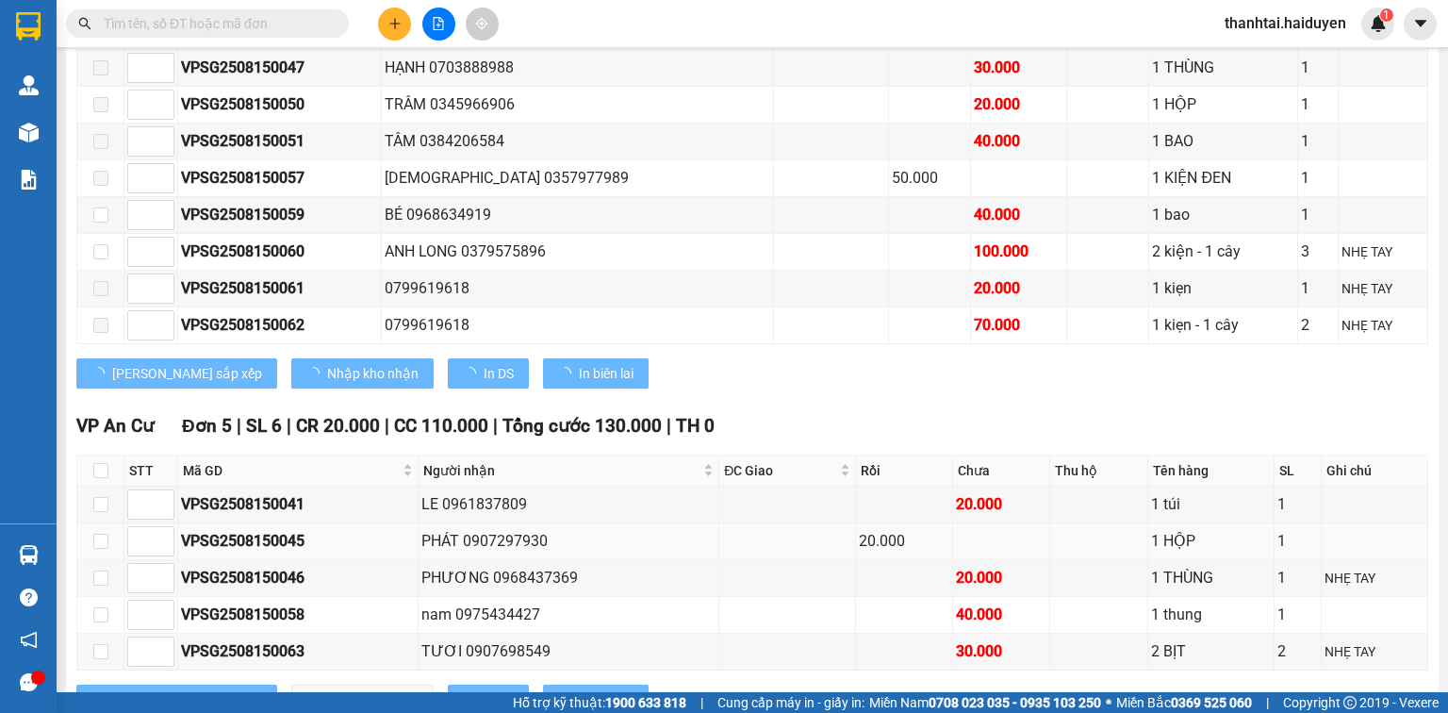
type input "[DATE]"
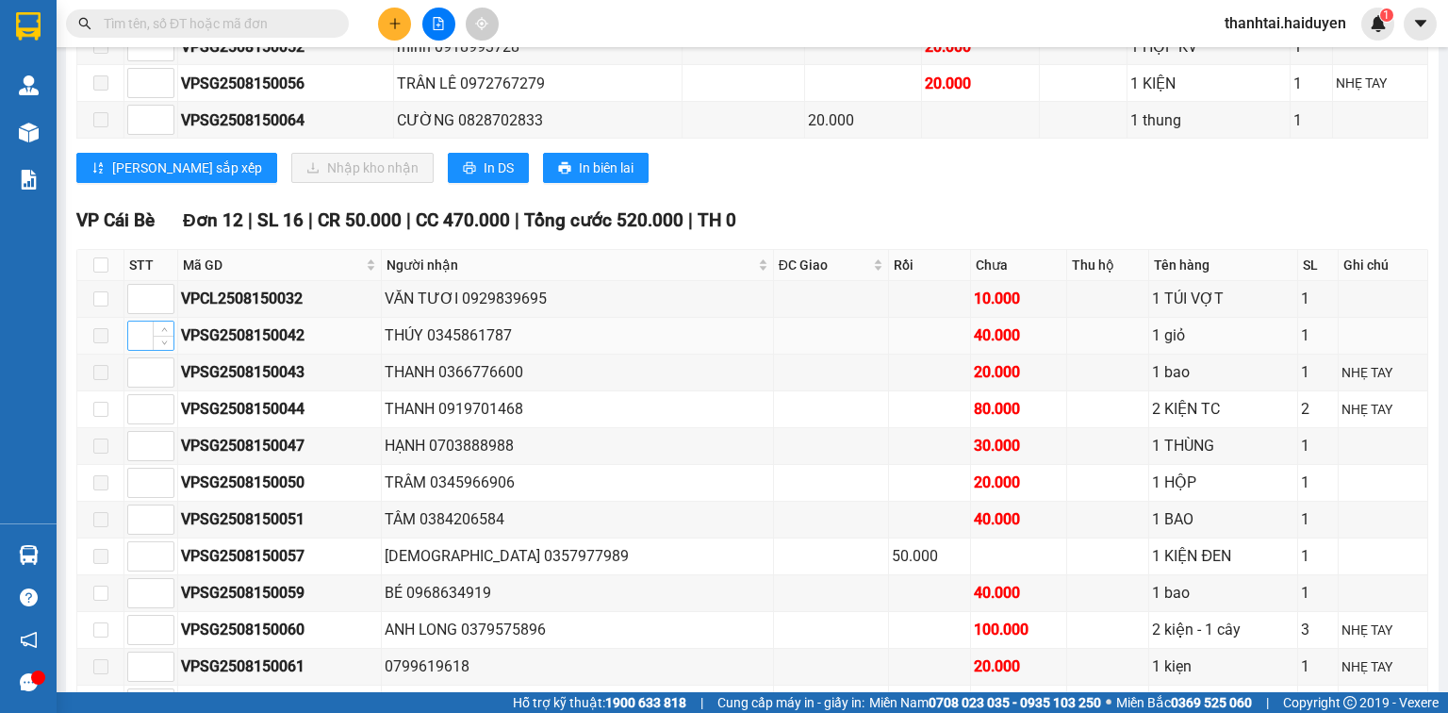
scroll to position [482, 0]
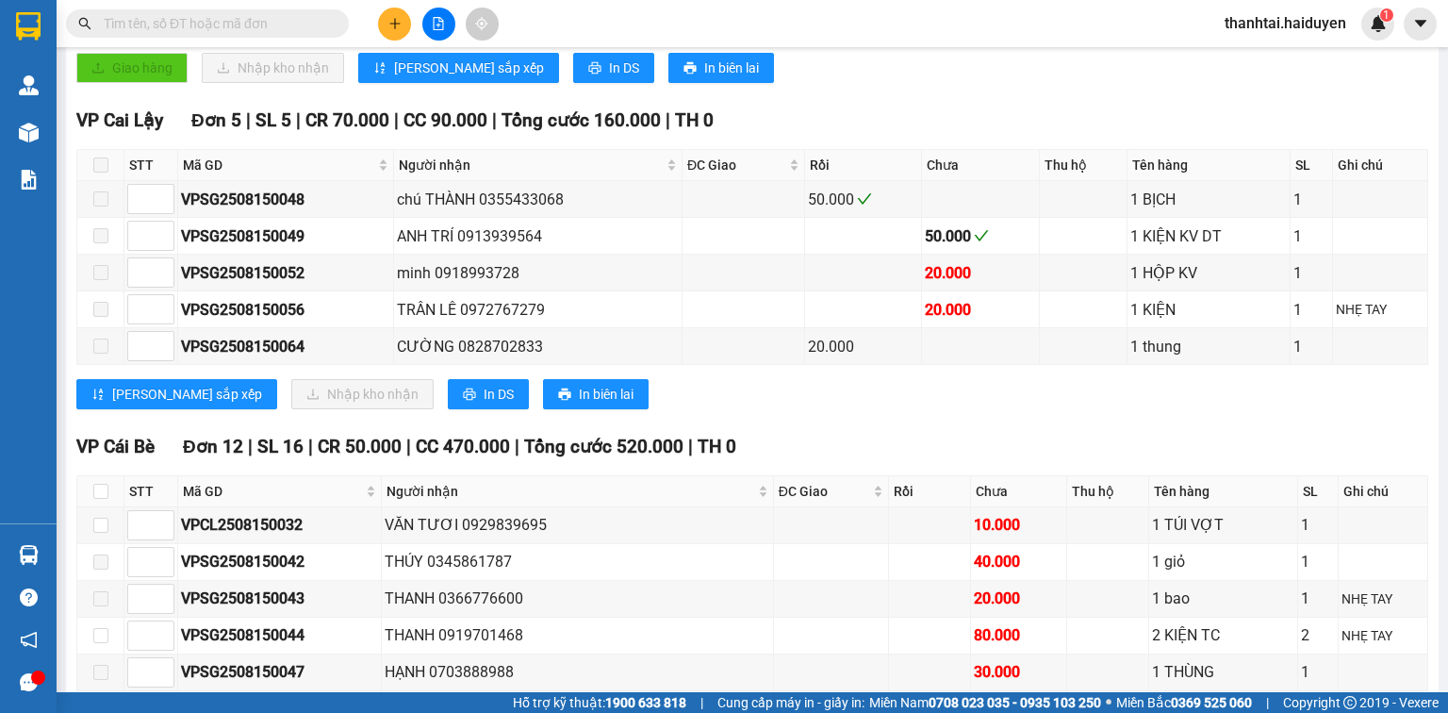
click at [91, 497] on th at bounding box center [100, 491] width 47 height 31
click at [98, 499] on input "checkbox" at bounding box center [100, 491] width 15 height 15
checkbox input "true"
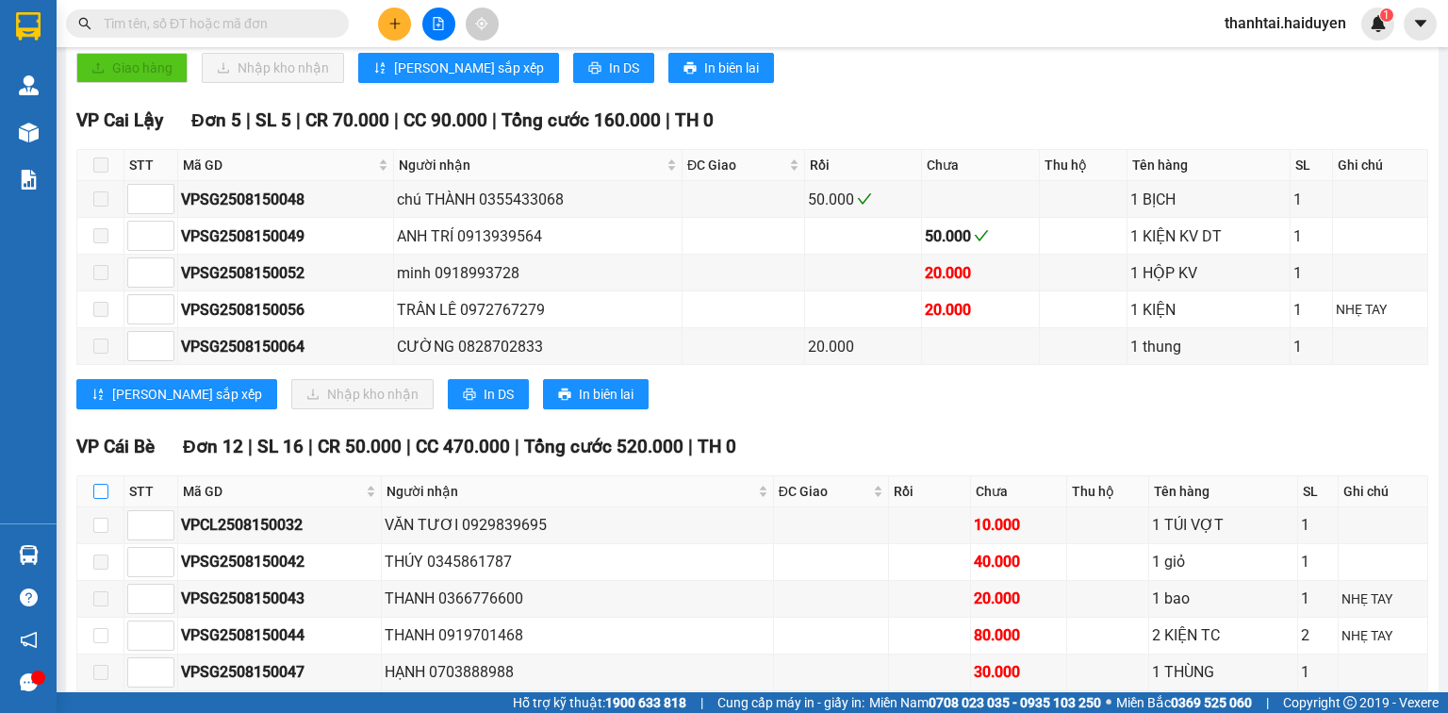
checkbox input "true"
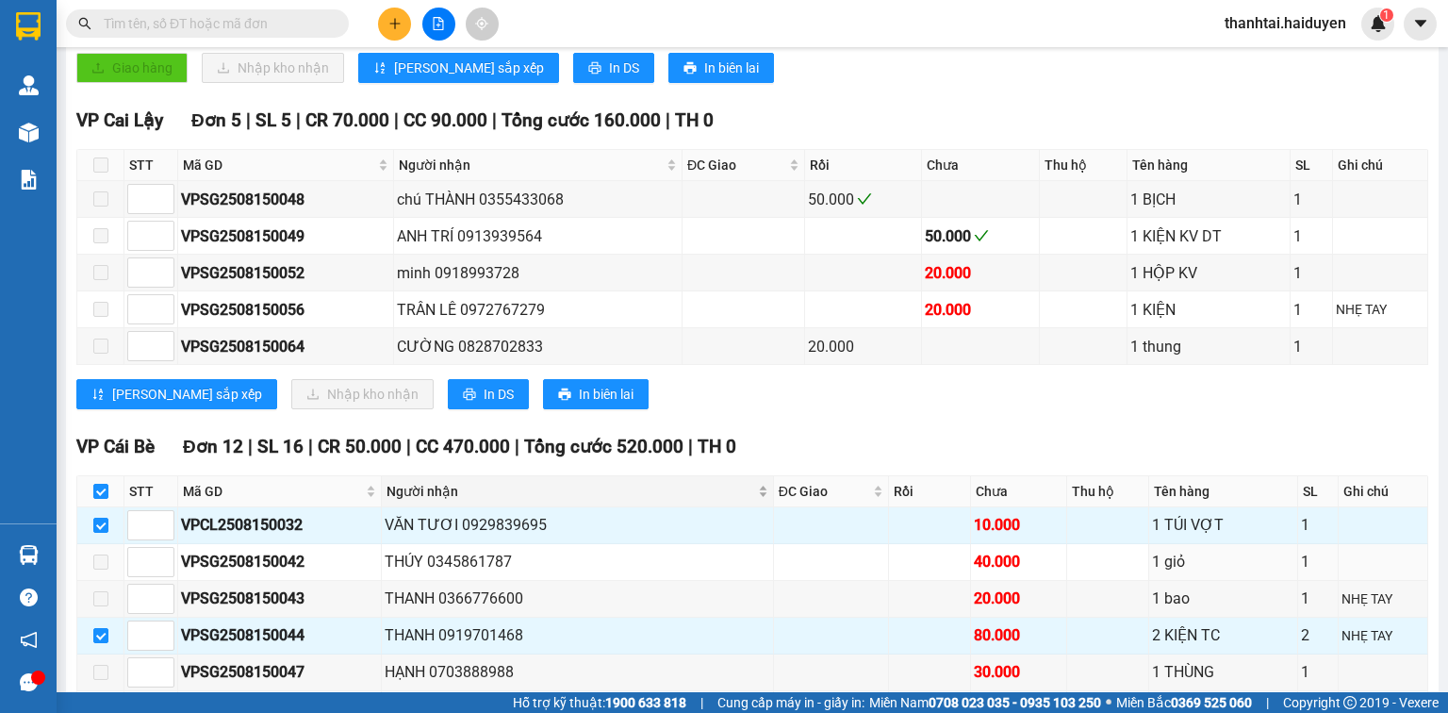
scroll to position [784, 0]
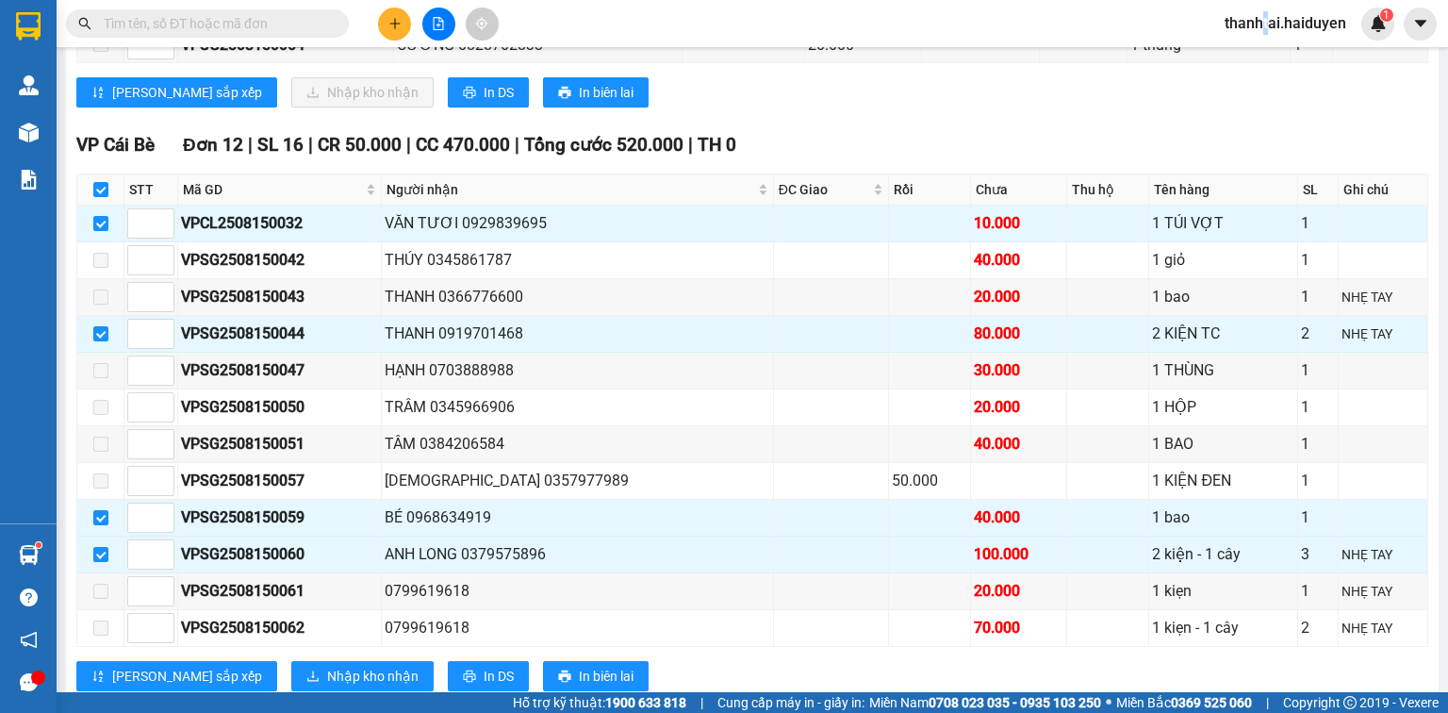
click at [1268, 30] on span "thanhtai.haiduyen" at bounding box center [1286, 23] width 152 height 24
click at [1252, 58] on span "Đăng xuất" at bounding box center [1294, 58] width 112 height 21
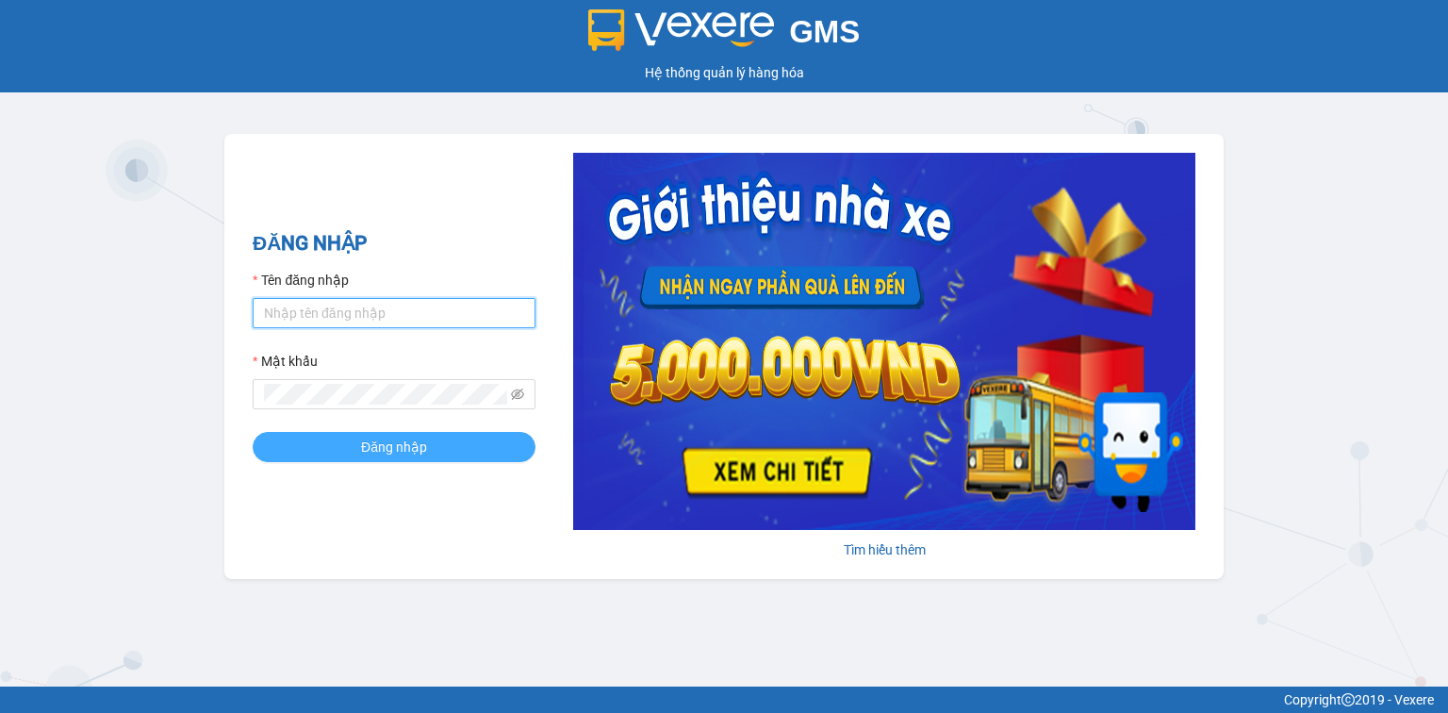
type input "baodat.haiduyen"
click at [440, 445] on button "Đăng nhập" at bounding box center [394, 447] width 283 height 30
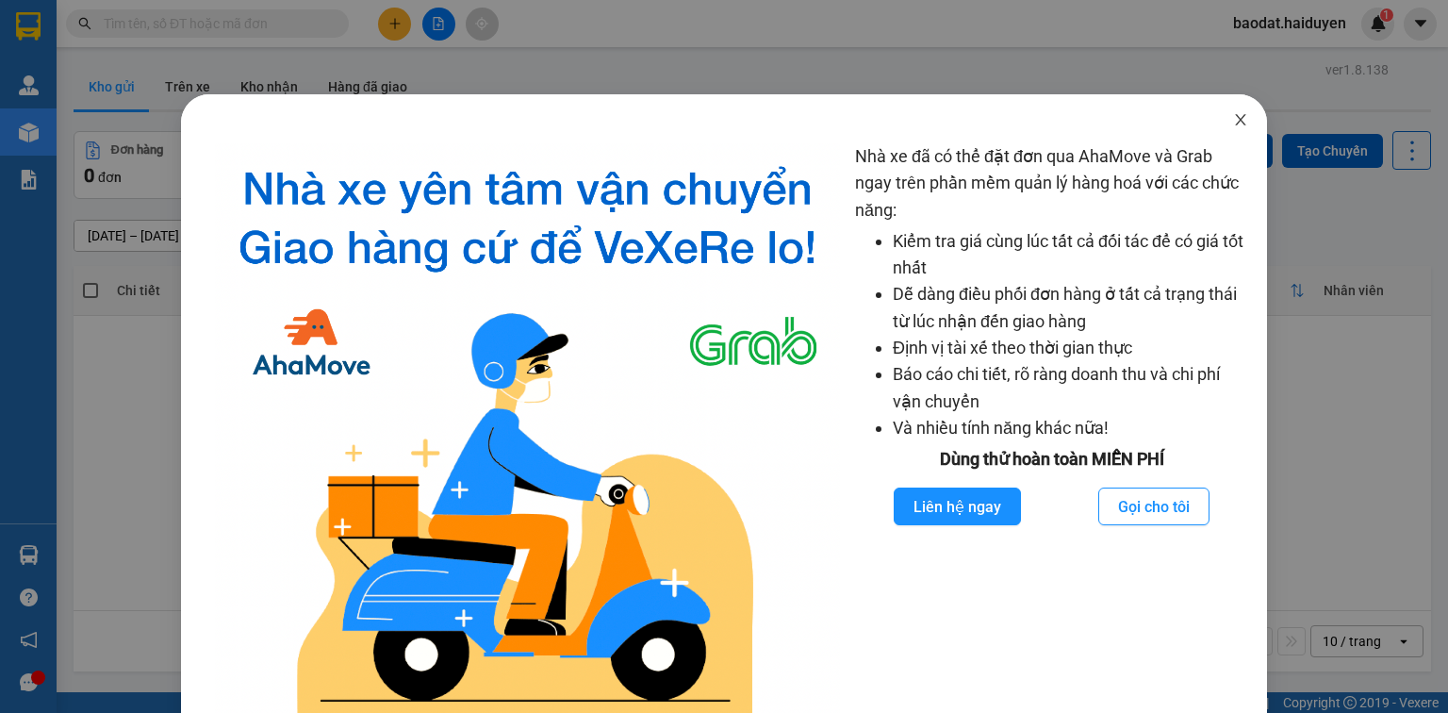
click at [1233, 115] on icon "close" at bounding box center [1240, 119] width 15 height 15
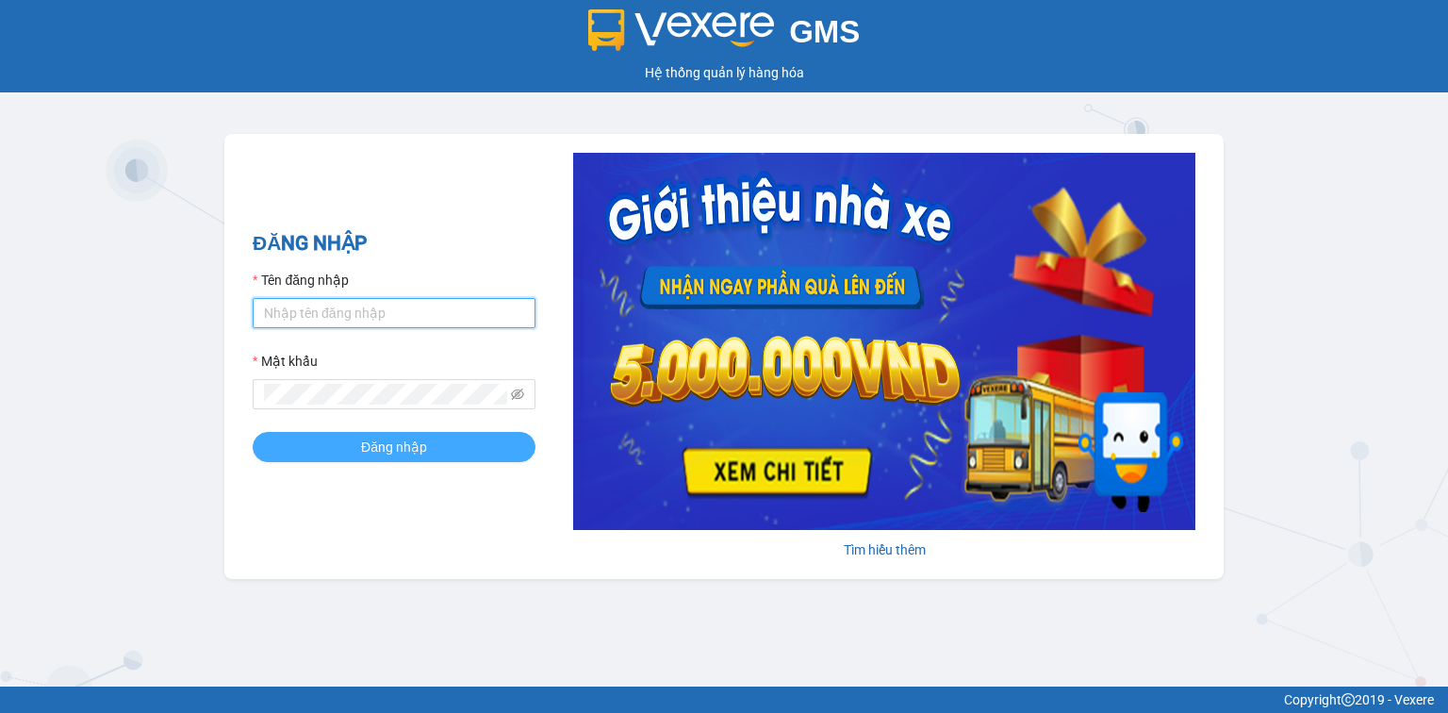
type input "baodat.haiduyen"
click at [390, 446] on span "Đăng nhập" at bounding box center [394, 447] width 66 height 21
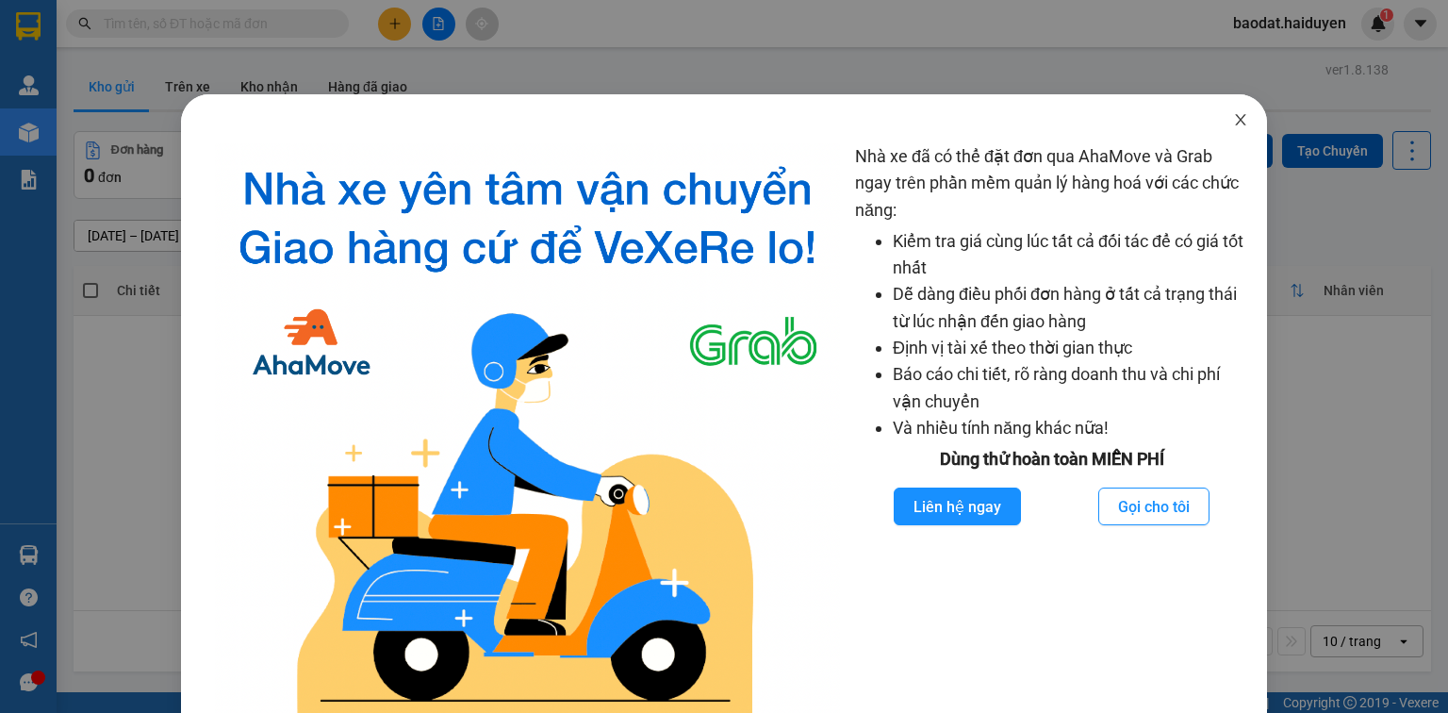
click at [1233, 123] on icon "close" at bounding box center [1240, 119] width 15 height 15
